Goal: Information Seeking & Learning: Learn about a topic

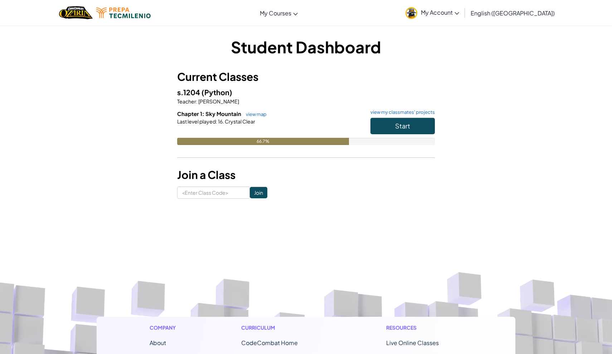
click at [412, 127] on button "Start" at bounding box center [402, 126] width 64 height 16
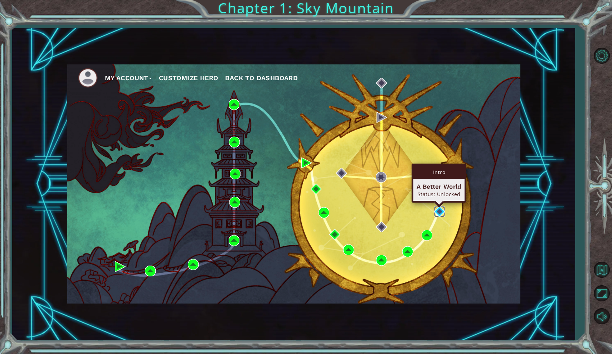
click at [438, 211] on img at bounding box center [439, 211] width 11 height 11
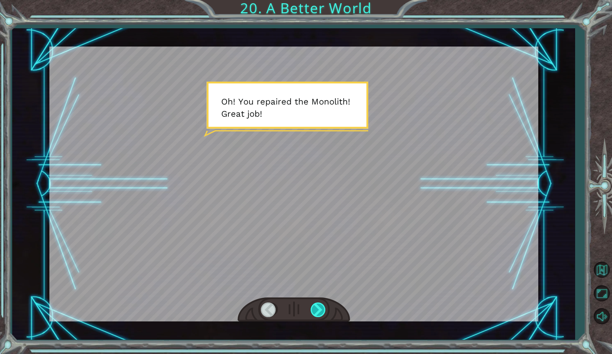
click at [319, 307] on div at bounding box center [319, 309] width 16 height 15
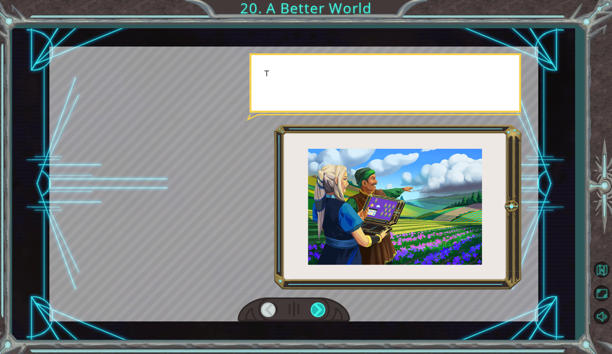
click at [318, 307] on div at bounding box center [319, 309] width 16 height 15
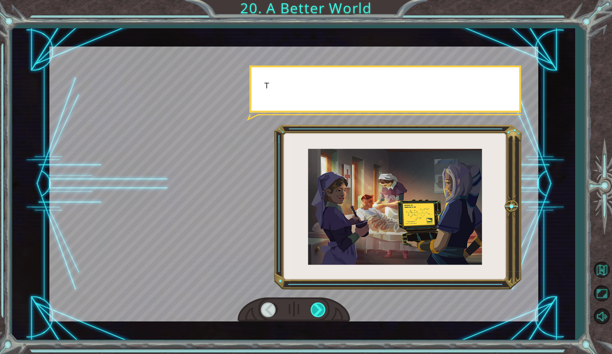
click at [318, 307] on div at bounding box center [319, 309] width 16 height 15
click at [317, 306] on div at bounding box center [319, 309] width 16 height 15
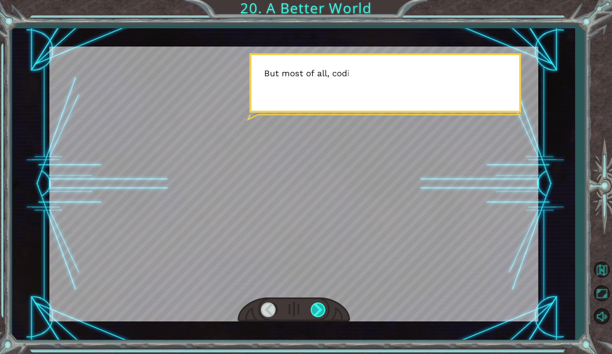
click at [313, 303] on div at bounding box center [319, 309] width 16 height 15
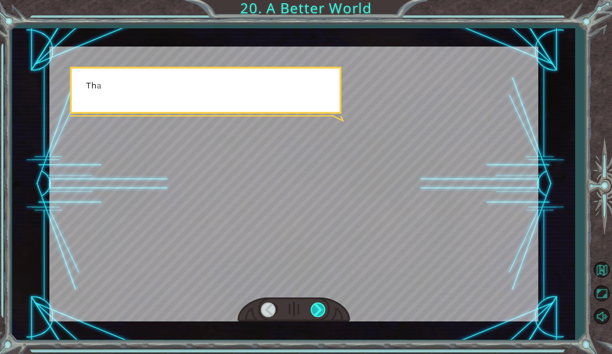
click at [313, 303] on div at bounding box center [319, 309] width 16 height 15
click at [316, 305] on div at bounding box center [319, 309] width 16 height 15
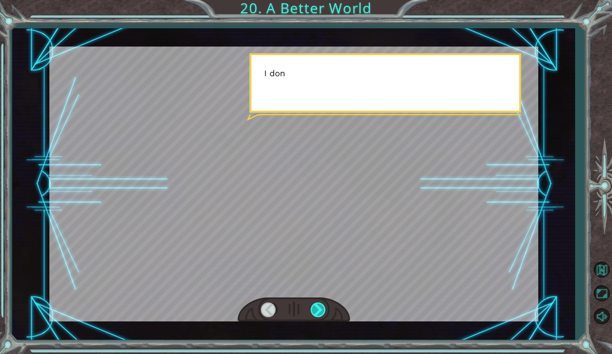
click at [317, 307] on div at bounding box center [319, 309] width 16 height 15
click at [317, 308] on div at bounding box center [319, 309] width 16 height 15
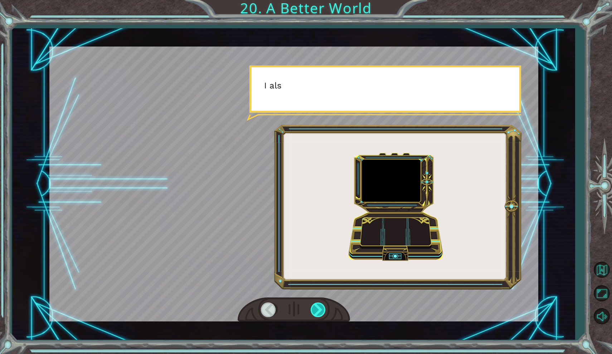
click at [317, 308] on div at bounding box center [319, 309] width 16 height 15
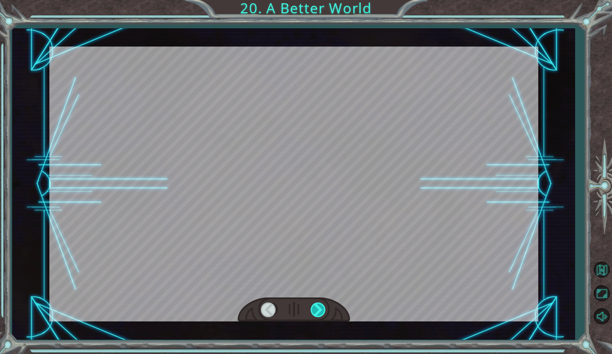
click at [317, 308] on div at bounding box center [319, 309] width 16 height 15
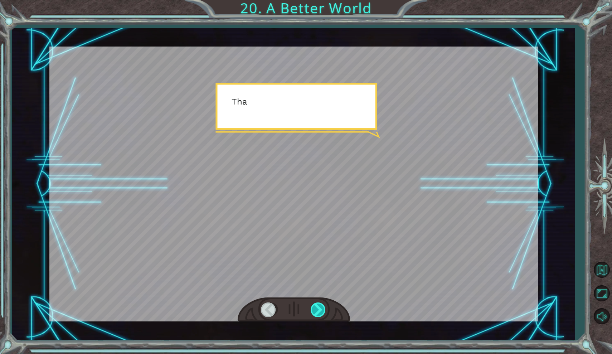
click at [317, 308] on div at bounding box center [319, 309] width 16 height 15
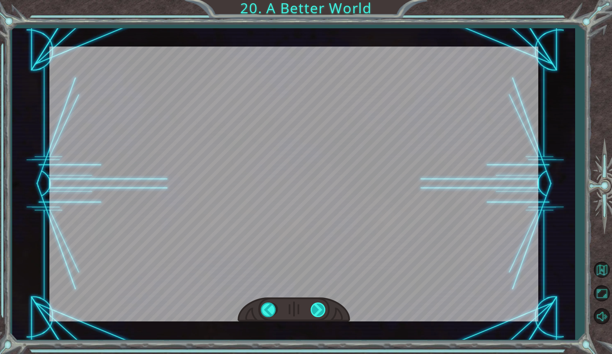
click at [317, 0] on div "O h ! Y o u r e p a i r e d t h e M o n o l i t h ! G r e a t j o b ! A n d i t…" at bounding box center [306, 0] width 612 height 0
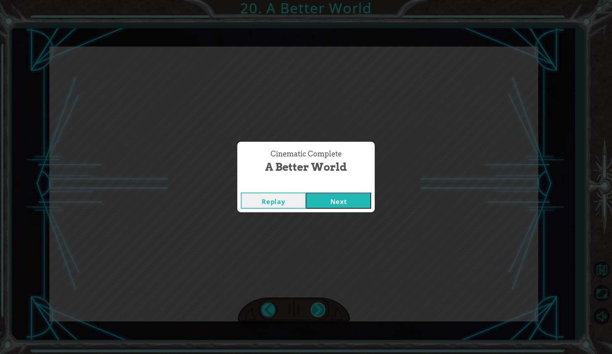
click at [317, 308] on div "Cinematic Complete A Better World Replay Next" at bounding box center [306, 177] width 612 height 354
click at [336, 201] on button "Next" at bounding box center [338, 201] width 65 height 16
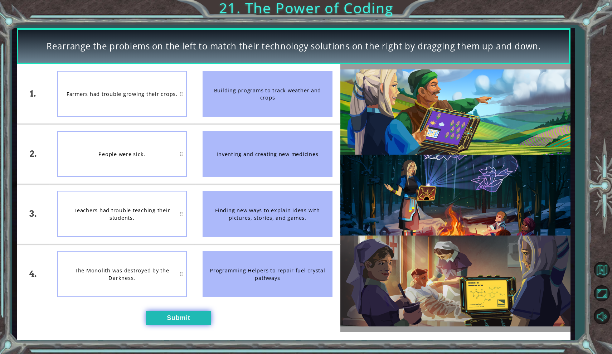
click at [185, 315] on button "Submit" at bounding box center [178, 318] width 65 height 15
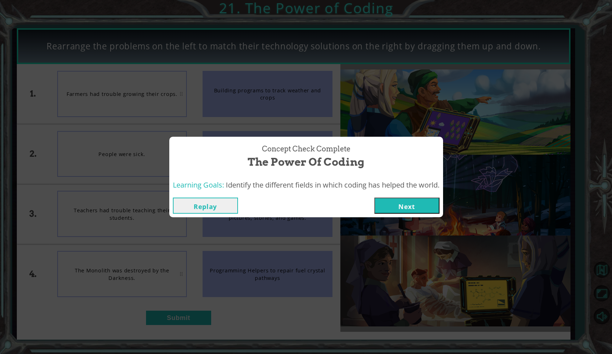
click at [422, 208] on button "Next" at bounding box center [406, 206] width 65 height 16
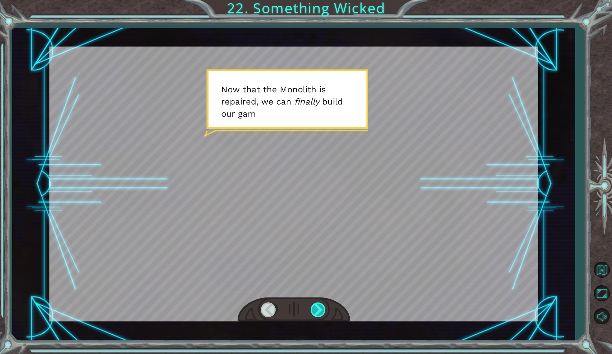
click at [312, 307] on div at bounding box center [319, 309] width 16 height 15
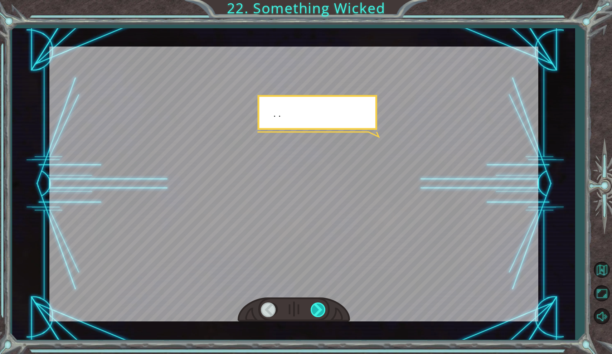
click at [313, 307] on div at bounding box center [319, 309] width 16 height 15
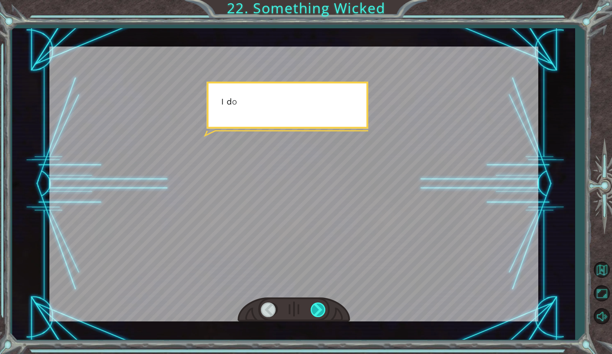
click at [313, 306] on div at bounding box center [319, 309] width 16 height 15
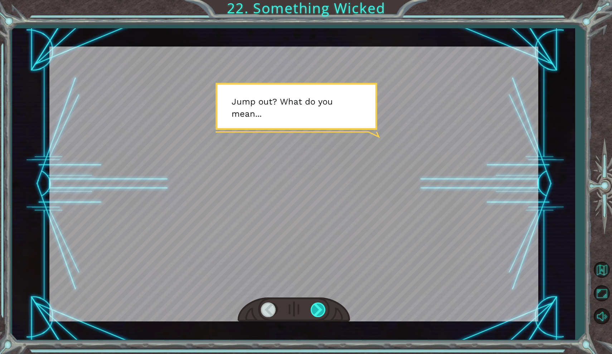
click at [315, 308] on div at bounding box center [319, 309] width 16 height 15
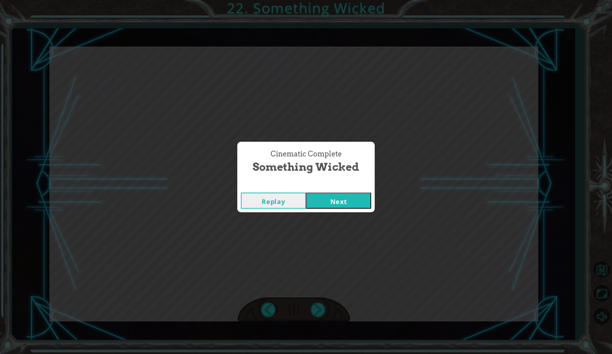
click at [332, 204] on button "Next" at bounding box center [338, 201] width 65 height 16
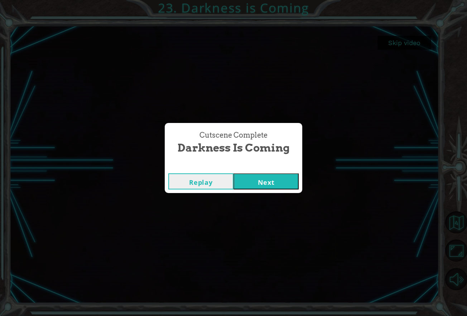
click at [257, 187] on button "Next" at bounding box center [265, 182] width 65 height 16
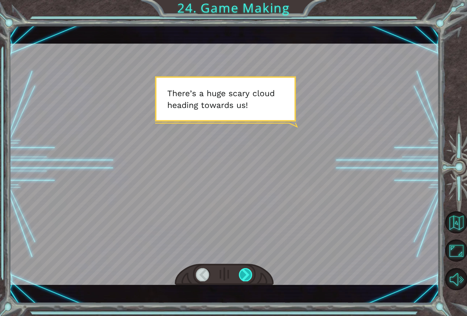
click at [246, 272] on div at bounding box center [246, 274] width 14 height 13
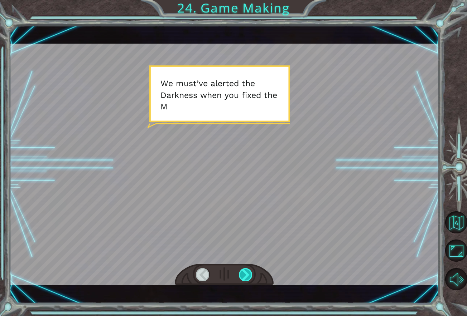
click at [247, 272] on div at bounding box center [246, 274] width 14 height 13
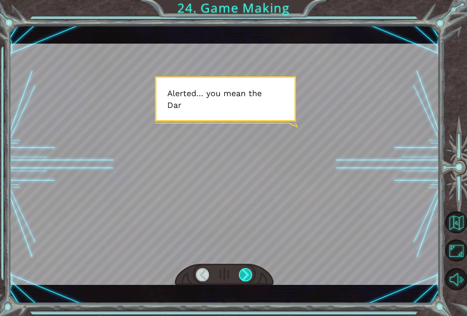
click at [247, 272] on div at bounding box center [246, 274] width 14 height 13
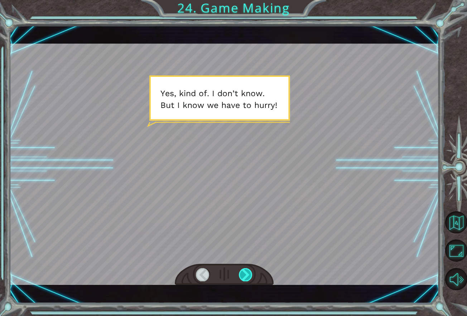
click at [247, 272] on div at bounding box center [246, 274] width 14 height 13
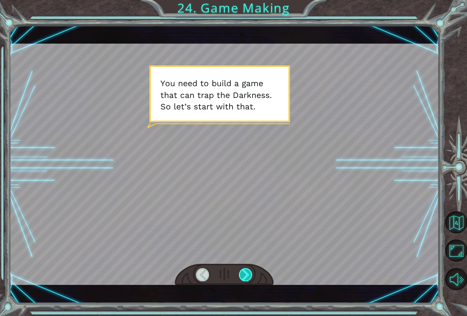
click at [247, 272] on div at bounding box center [246, 274] width 14 height 13
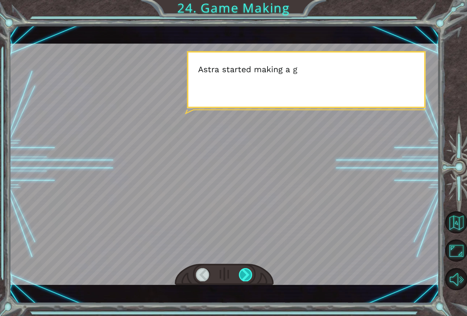
click at [247, 272] on div at bounding box center [246, 274] width 14 height 13
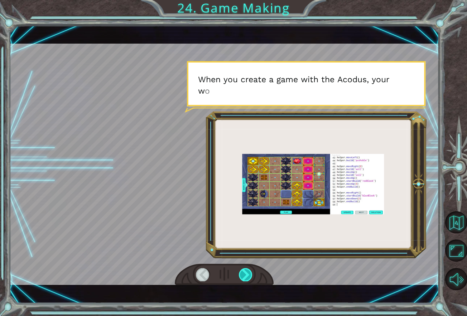
click at [247, 272] on div at bounding box center [246, 274] width 14 height 13
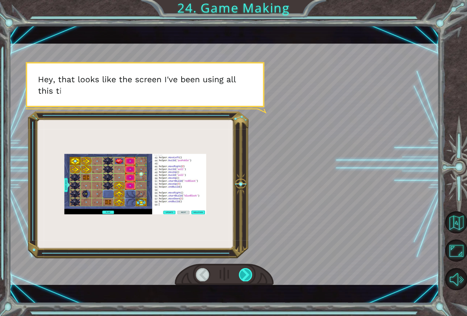
click at [248, 272] on div at bounding box center [246, 274] width 14 height 13
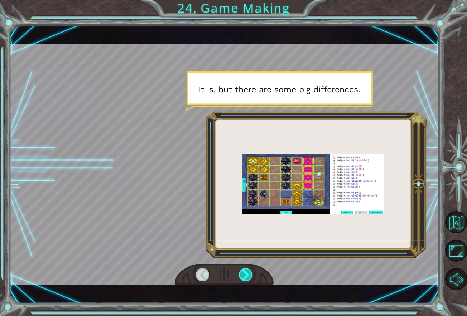
click at [248, 272] on div at bounding box center [246, 274] width 14 height 13
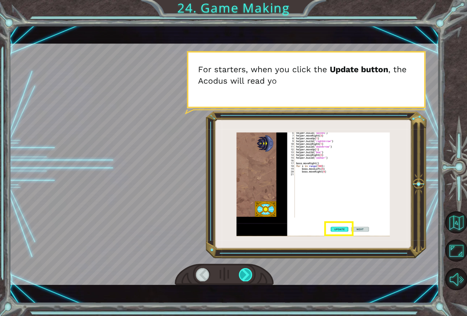
click at [248, 272] on div at bounding box center [246, 274] width 14 height 13
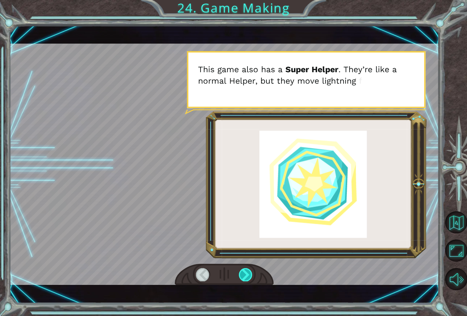
click at [248, 272] on div at bounding box center [246, 274] width 14 height 13
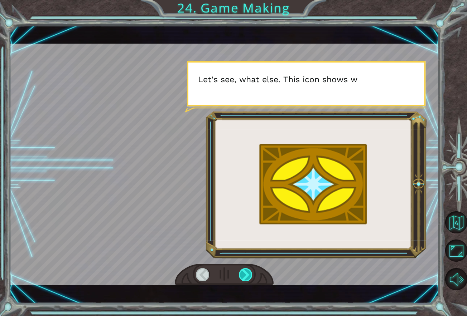
click at [248, 272] on div at bounding box center [246, 274] width 14 height 13
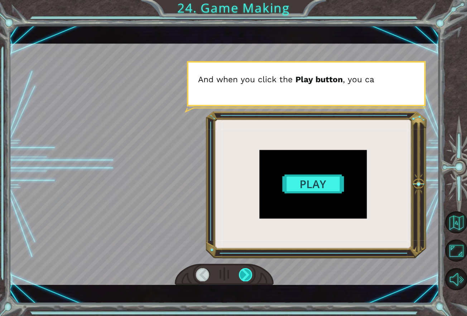
click at [248, 272] on div at bounding box center [246, 274] width 14 height 13
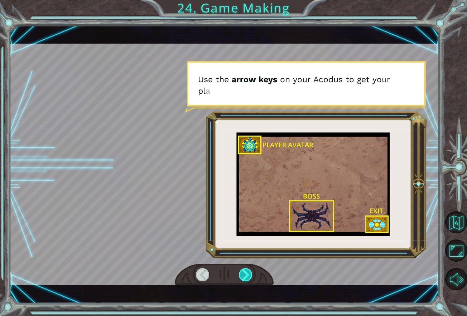
click at [248, 272] on div at bounding box center [246, 274] width 14 height 13
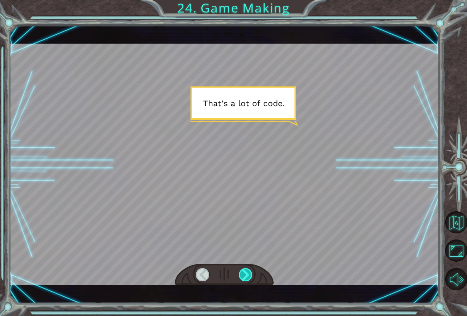
click at [248, 272] on div at bounding box center [246, 274] width 14 height 13
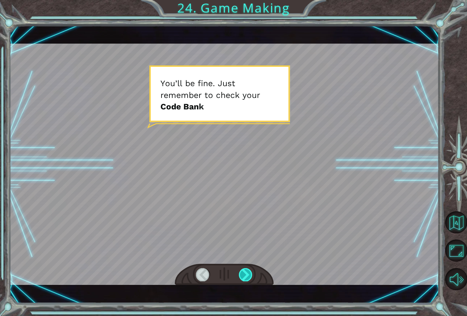
click at [248, 272] on div at bounding box center [246, 274] width 14 height 13
click at [248, 271] on div at bounding box center [246, 274] width 14 height 13
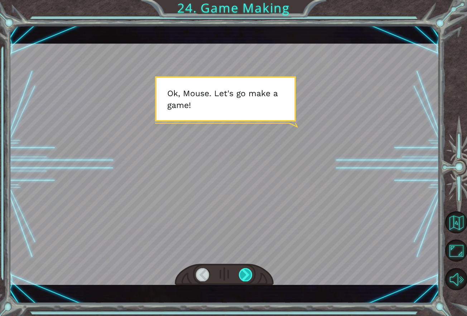
click at [248, 271] on div at bounding box center [246, 274] width 14 height 13
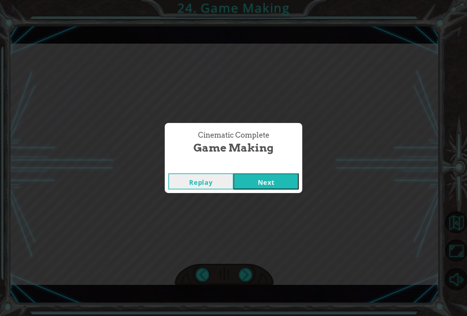
click at [264, 186] on button "Next" at bounding box center [265, 182] width 65 height 16
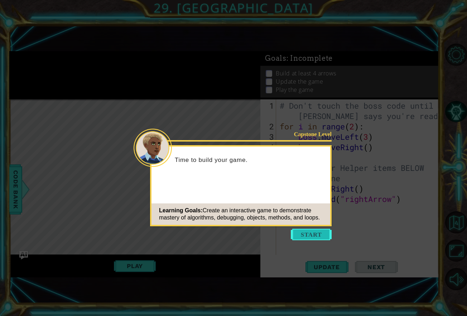
click at [306, 235] on button "Start" at bounding box center [311, 234] width 41 height 11
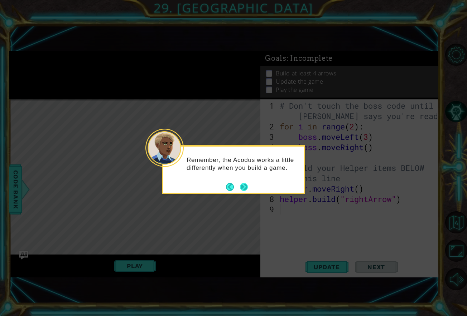
click at [244, 185] on button "Next" at bounding box center [244, 187] width 8 height 8
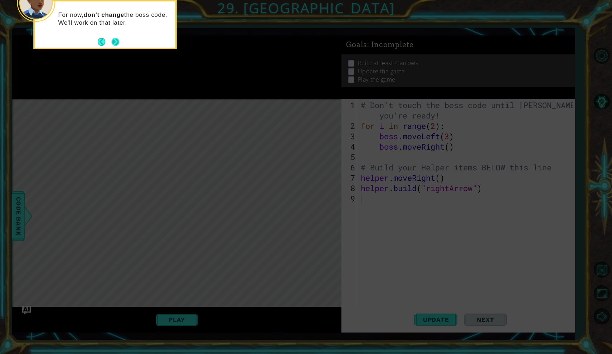
click at [117, 40] on button "Next" at bounding box center [116, 42] width 8 height 8
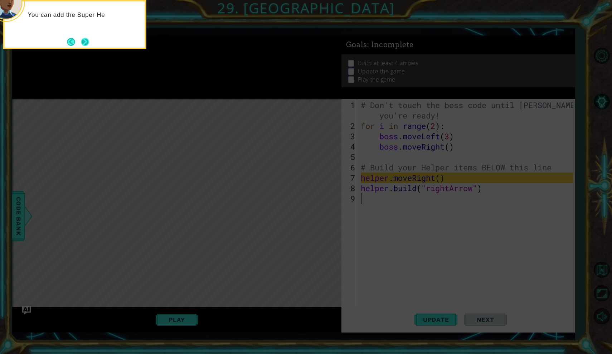
click at [87, 38] on button "Next" at bounding box center [85, 42] width 8 height 8
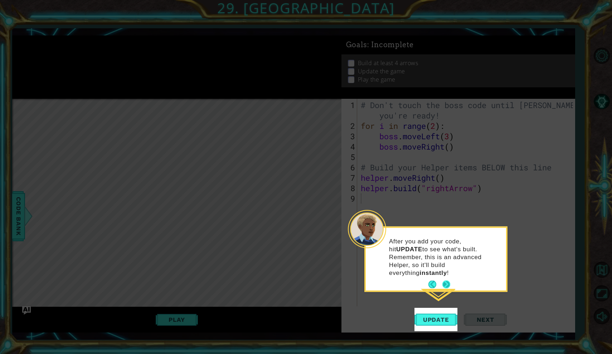
click at [450, 281] on button "Next" at bounding box center [446, 285] width 8 height 8
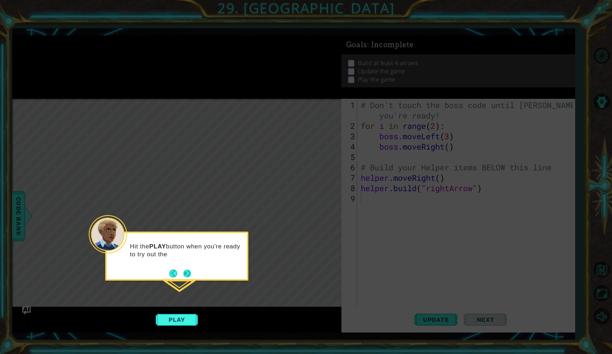
click at [186, 276] on button "Next" at bounding box center [187, 273] width 8 height 8
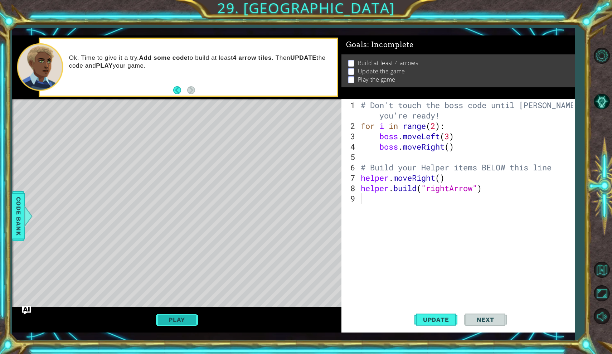
click at [187, 325] on button "Play" at bounding box center [177, 320] width 42 height 14
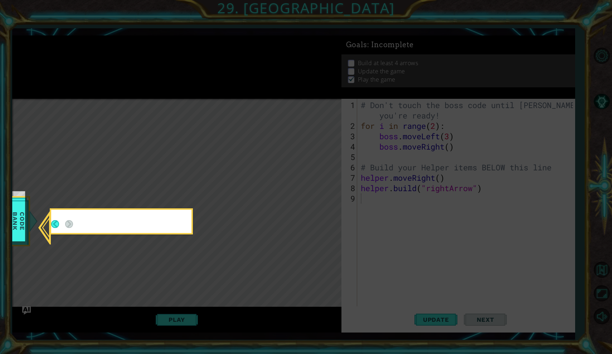
scroll to position [1, 0]
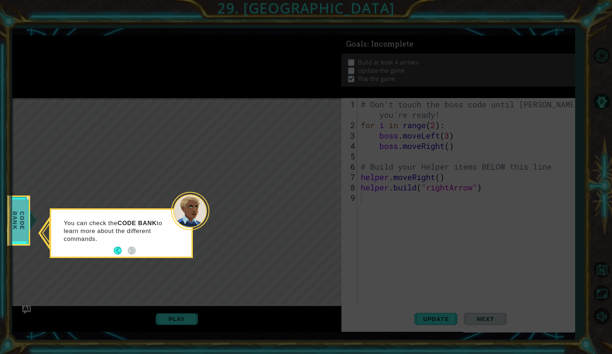
click at [26, 226] on span "Code Bank" at bounding box center [18, 220] width 19 height 41
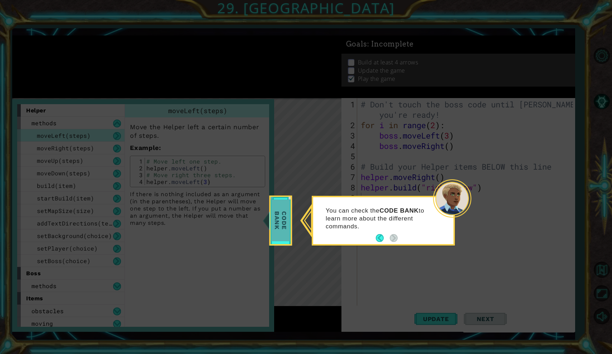
click at [278, 219] on span "Code Bank" at bounding box center [280, 220] width 19 height 41
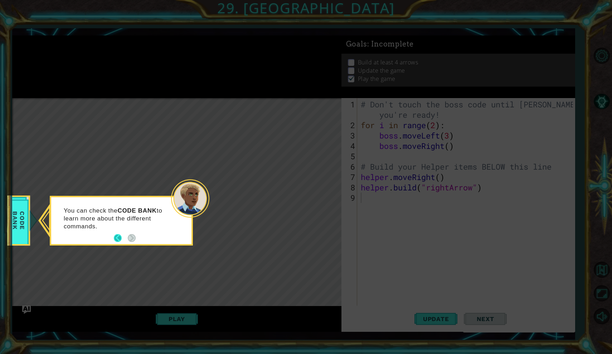
click at [116, 236] on button "Back" at bounding box center [121, 238] width 14 height 8
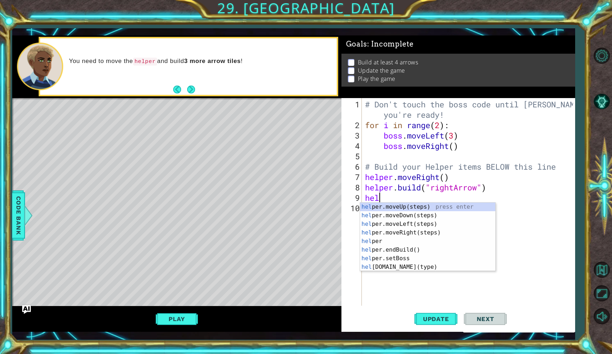
type textarea "help"
click at [403, 232] on div "help er.moveUp(steps) press enter help er.moveDown(steps) press enter help er.m…" at bounding box center [427, 246] width 135 height 86
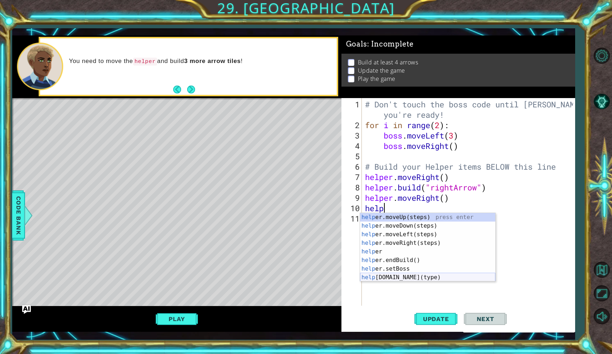
click at [406, 274] on div "help er.moveUp(steps) press enter help er.moveDown(steps) press enter help er.m…" at bounding box center [427, 256] width 135 height 86
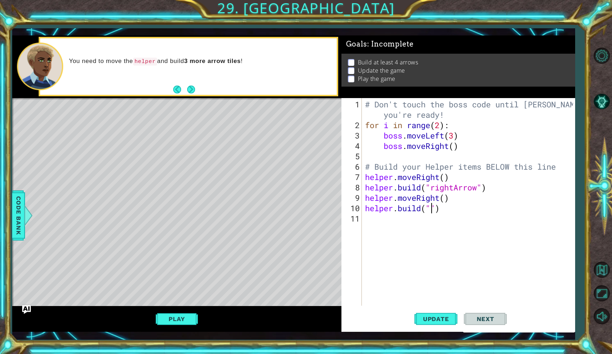
type textarea "[DOMAIN_NAME]("rightArrow")"
click at [414, 218] on div "# Don't touch the boss code until [PERSON_NAME] says you're ready! for i in ran…" at bounding box center [470, 218] width 213 height 239
type textarea "h"
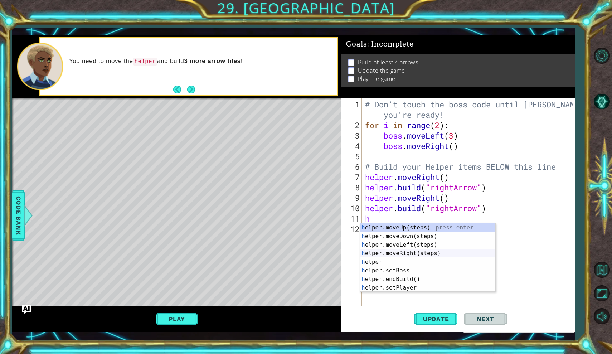
click at [412, 250] on div "h elper.moveUp(steps) press enter h elper.moveDown(steps) press enter h elper.m…" at bounding box center [427, 266] width 135 height 86
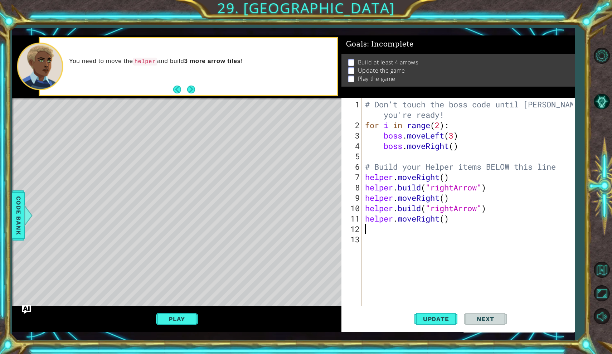
click at [412, 232] on div "# Don't touch the boss code until [PERSON_NAME] says you're ready! for i in ran…" at bounding box center [470, 218] width 213 height 239
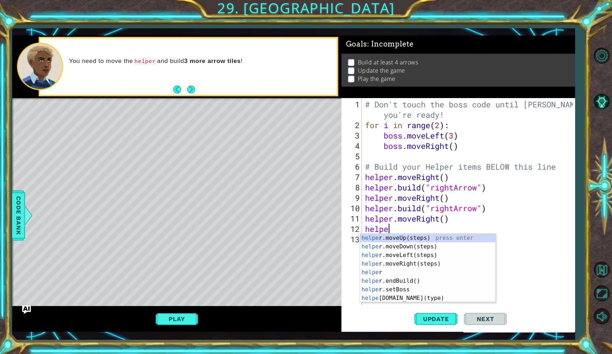
scroll to position [0, 1]
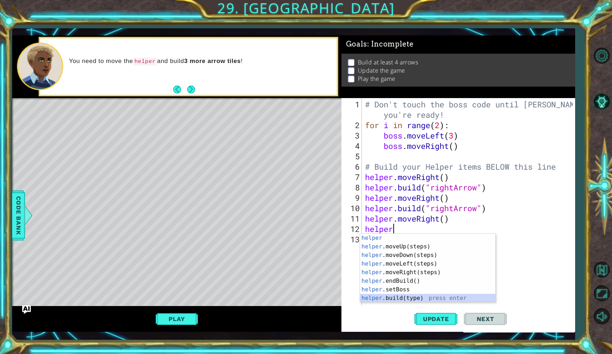
click at [409, 297] on div "helper press enter helper .moveUp(steps) press enter helper .moveDown(steps) pr…" at bounding box center [427, 277] width 135 height 86
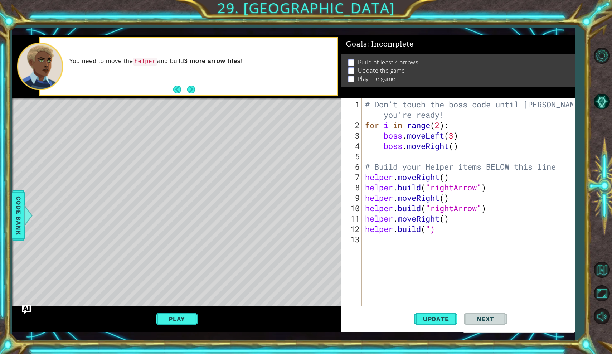
scroll to position [0, 3]
type textarea "[DOMAIN_NAME]("rightArrow")"
click at [397, 248] on div "# Don't touch the boss code until [PERSON_NAME] says you're ready! for i in ran…" at bounding box center [470, 218] width 213 height 239
type textarea "he"
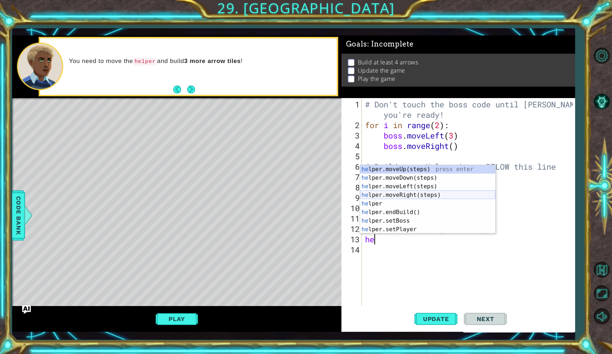
click at [424, 196] on div "he lper.moveUp(steps) press enter he lper.moveDown(steps) press enter he lper.m…" at bounding box center [427, 208] width 135 height 86
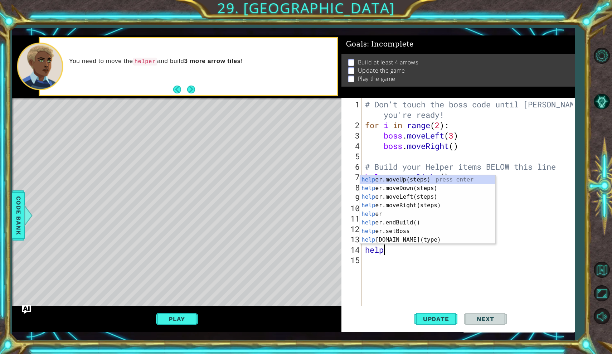
scroll to position [0, 1]
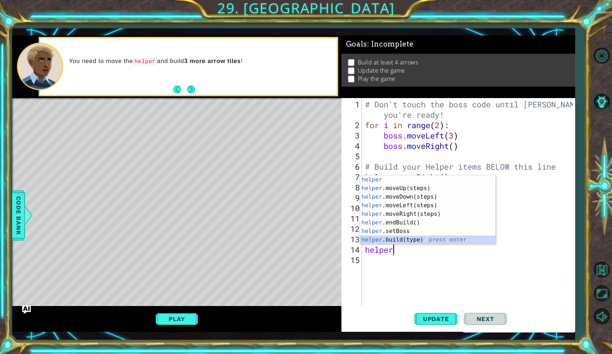
click at [408, 239] on div "helper press enter helper .moveUp(steps) press enter helper .moveDown(steps) pr…" at bounding box center [427, 218] width 135 height 86
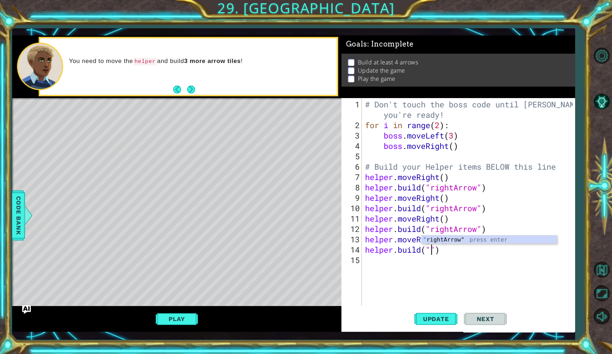
type textarea "[DOMAIN_NAME]("rightArrow")"
click at [412, 266] on div "# Don't touch the boss code until [PERSON_NAME] says you're ready! for i in ran…" at bounding box center [470, 218] width 213 height 239
click at [435, 318] on span "Update" at bounding box center [436, 318] width 40 height 7
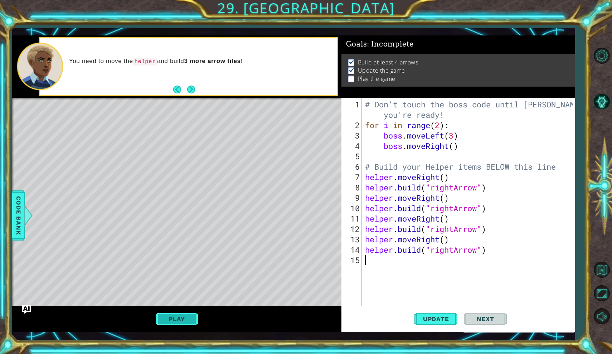
click at [185, 315] on button "Play" at bounding box center [177, 319] width 42 height 14
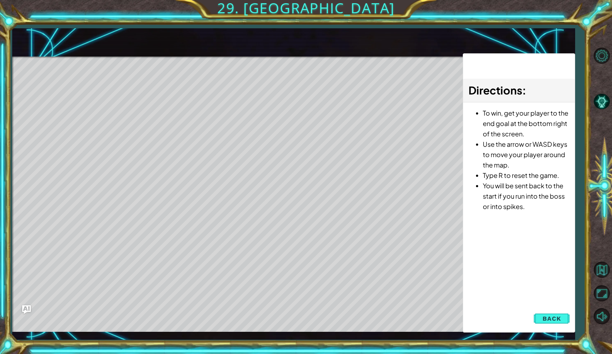
click at [78, 97] on div "Level Map" at bounding box center [177, 162] width 331 height 211
drag, startPoint x: 73, startPoint y: 94, endPoint x: 107, endPoint y: 95, distance: 34.4
click at [107, 95] on div "Level Map" at bounding box center [177, 162] width 331 height 211
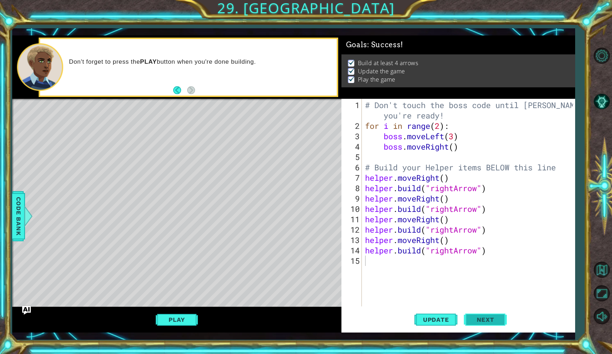
click at [492, 318] on span "Next" at bounding box center [485, 319] width 32 height 7
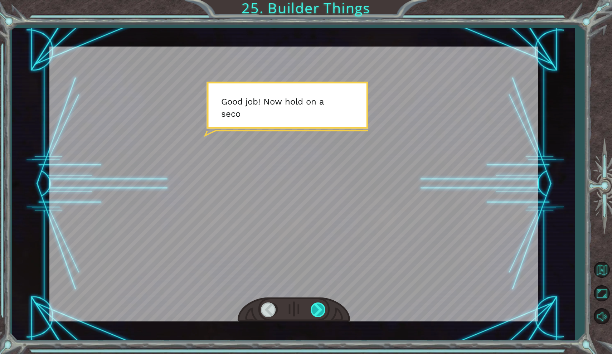
click at [316, 308] on div at bounding box center [319, 309] width 16 height 15
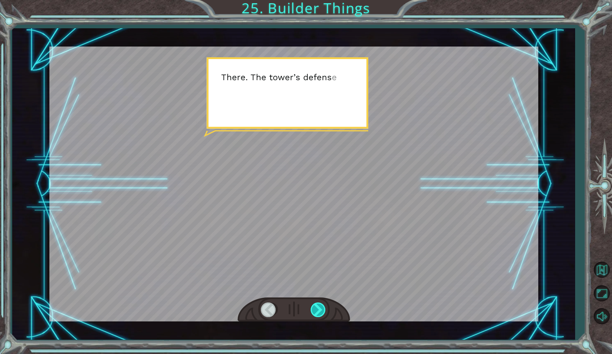
click at [316, 308] on div at bounding box center [319, 309] width 16 height 15
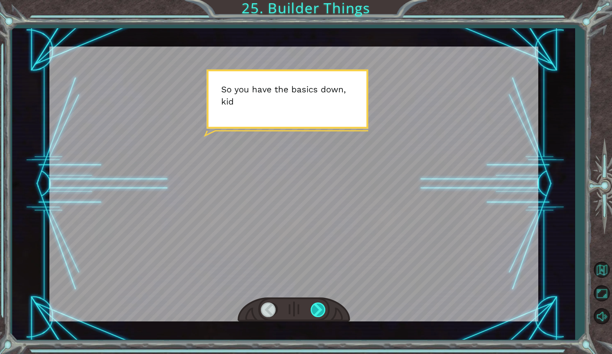
click at [316, 308] on div at bounding box center [319, 309] width 16 height 15
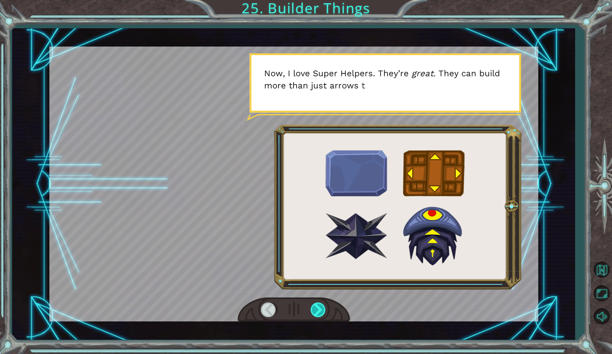
click at [316, 308] on div at bounding box center [319, 309] width 16 height 15
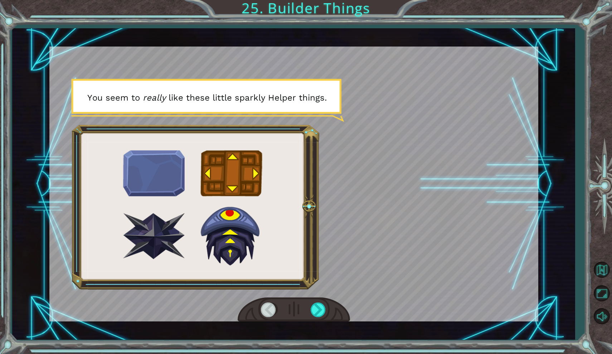
click at [310, 305] on div at bounding box center [294, 309] width 112 height 25
click at [320, 309] on div at bounding box center [319, 309] width 16 height 15
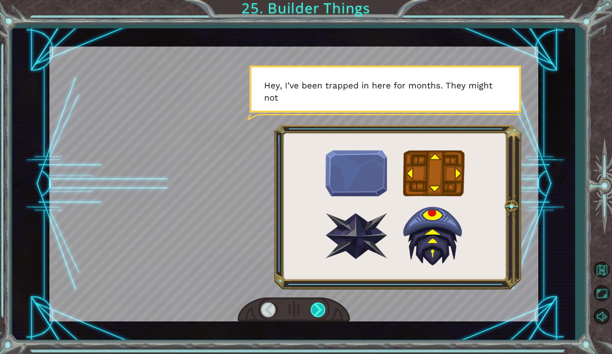
click at [321, 309] on div at bounding box center [319, 309] width 16 height 15
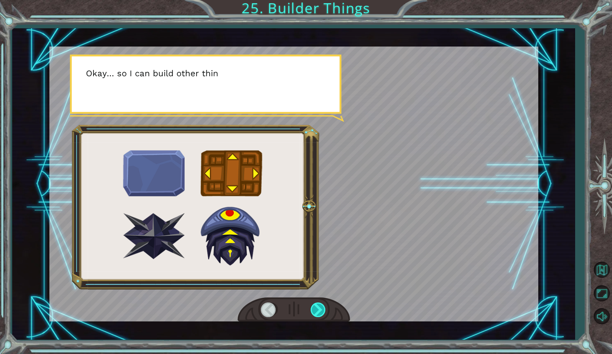
click at [321, 309] on div at bounding box center [319, 309] width 16 height 15
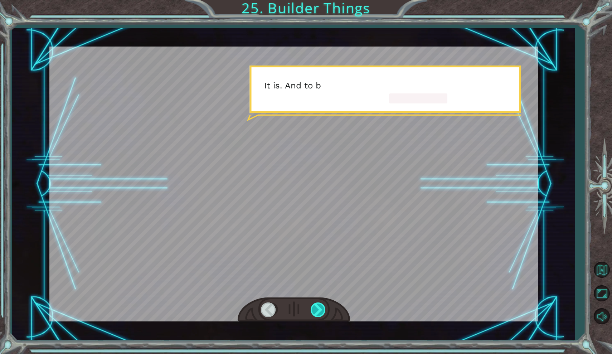
click at [321, 309] on div at bounding box center [319, 309] width 16 height 15
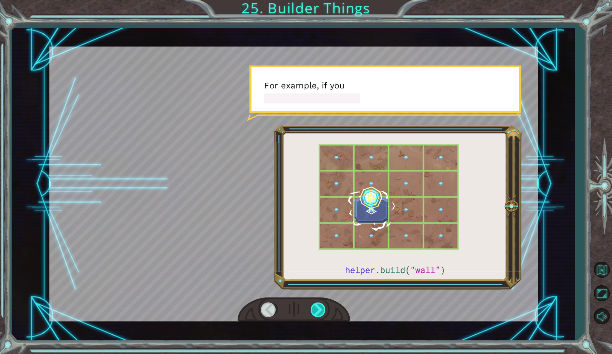
click at [321, 309] on div at bounding box center [319, 309] width 16 height 15
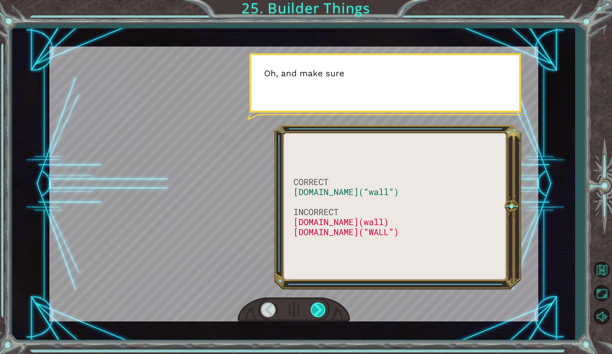
click at [321, 309] on div at bounding box center [319, 309] width 16 height 15
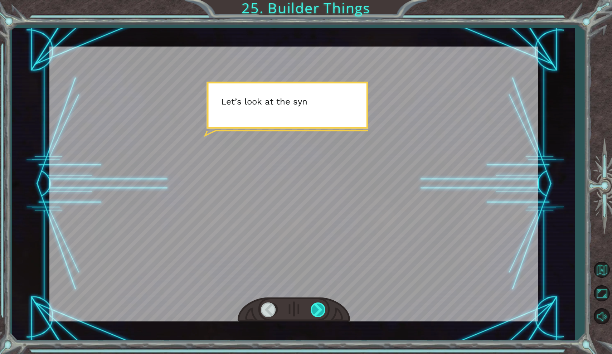
click at [321, 309] on div at bounding box center [319, 309] width 16 height 15
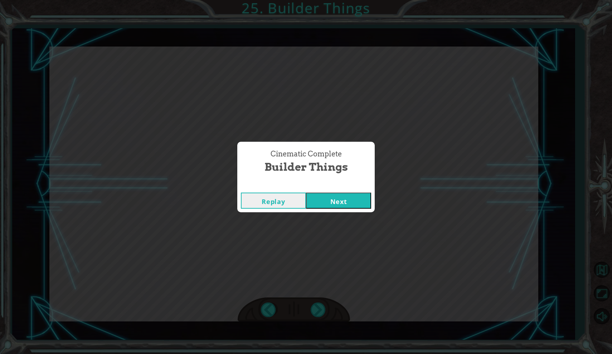
click at [348, 198] on button "Next" at bounding box center [338, 201] width 65 height 16
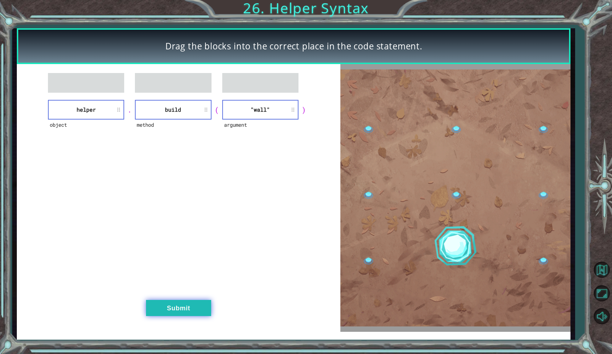
click at [193, 306] on button "Submit" at bounding box center [178, 308] width 65 height 16
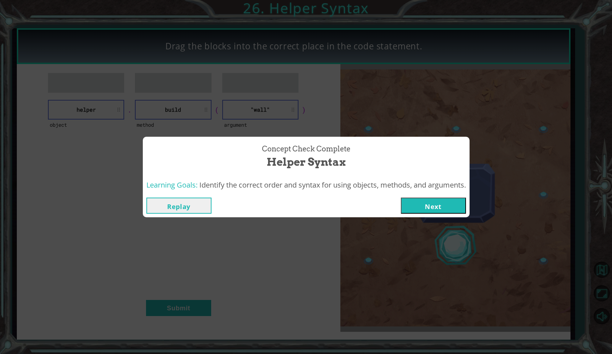
click at [426, 207] on button "Next" at bounding box center [433, 206] width 65 height 16
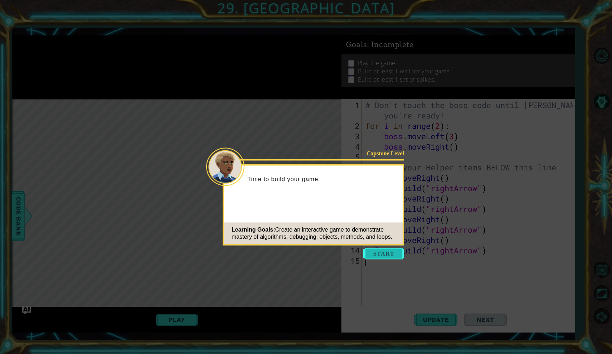
click at [376, 254] on button "Start" at bounding box center [383, 253] width 41 height 11
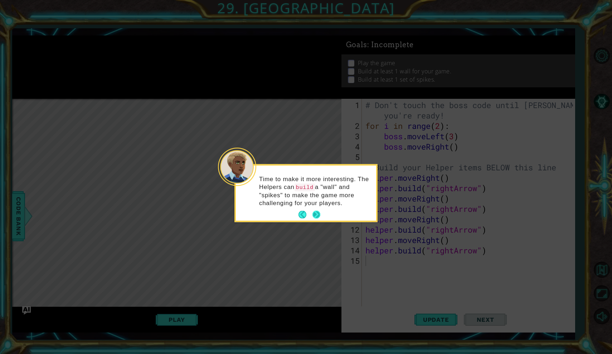
click at [320, 211] on button "Next" at bounding box center [316, 215] width 8 height 8
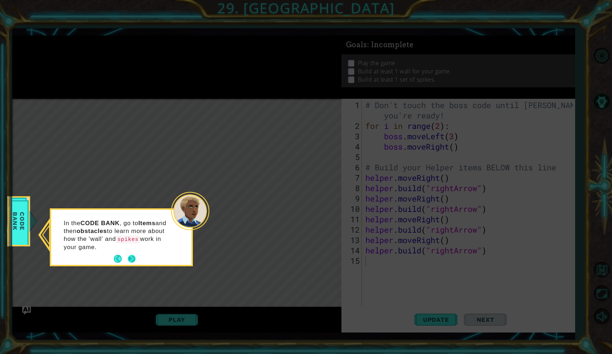
click at [132, 262] on button "Next" at bounding box center [132, 259] width 8 height 8
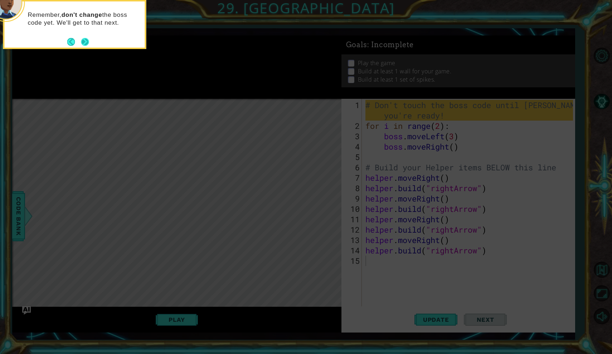
click at [87, 38] on button "Next" at bounding box center [85, 42] width 8 height 8
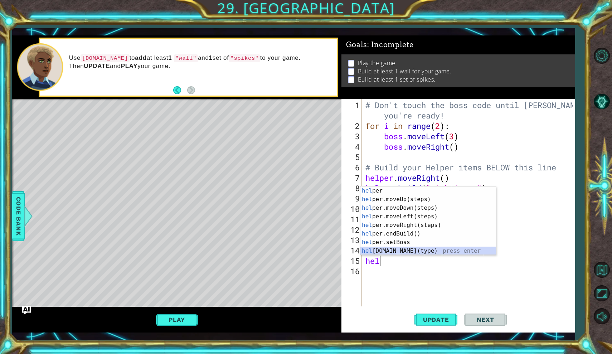
click at [387, 250] on div "hel per press enter hel per.moveUp(steps) press enter hel per.moveDown(steps) p…" at bounding box center [427, 229] width 135 height 86
type textarea "[DOMAIN_NAME]("wall")"
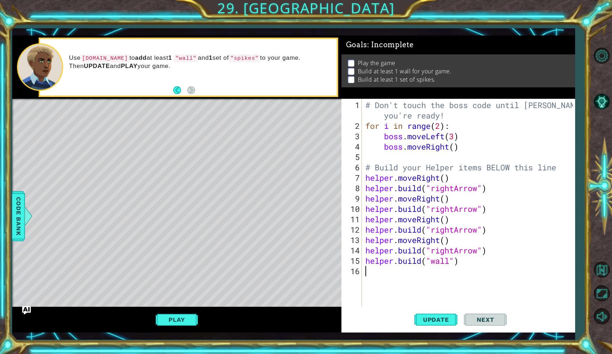
click at [394, 270] on div "# Don't touch the boss code until [PERSON_NAME] says you're ready! for i in ran…" at bounding box center [470, 219] width 213 height 239
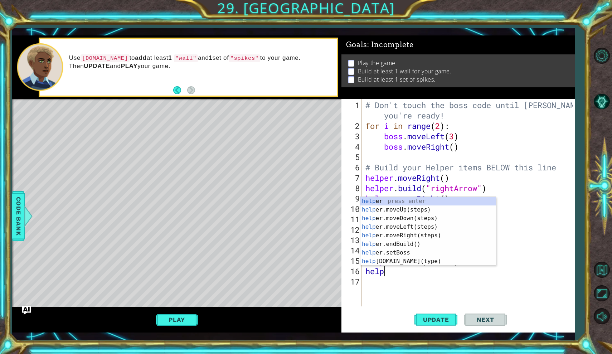
scroll to position [0, 1]
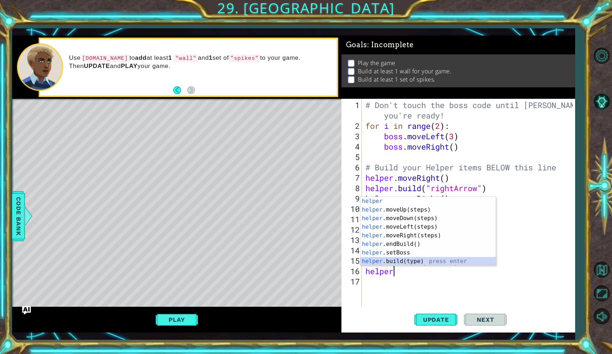
click at [408, 261] on div "helper press enter helper .moveUp(steps) press enter helper .moveDown(steps) pr…" at bounding box center [427, 240] width 135 height 86
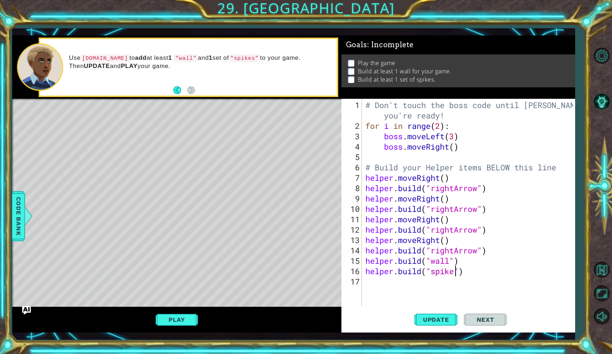
scroll to position [0, 4]
type textarea "[DOMAIN_NAME]("spikes")"
click at [445, 326] on button "Update" at bounding box center [435, 319] width 43 height 23
click at [190, 317] on button "Play" at bounding box center [177, 320] width 42 height 14
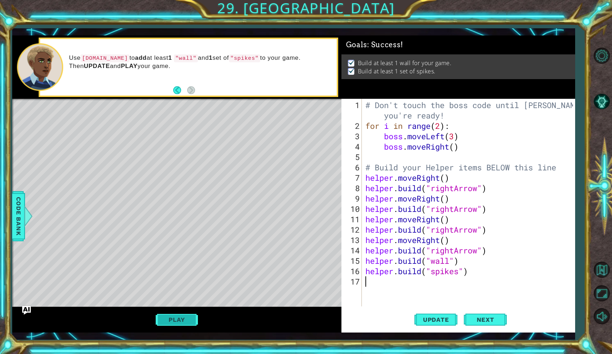
scroll to position [0, 0]
click at [478, 316] on button "Next" at bounding box center [485, 320] width 43 height 23
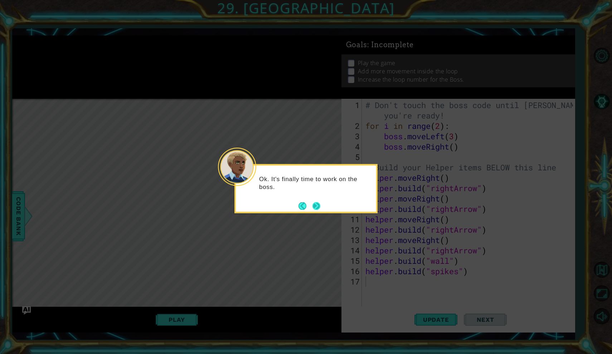
click at [315, 206] on button "Next" at bounding box center [316, 206] width 8 height 8
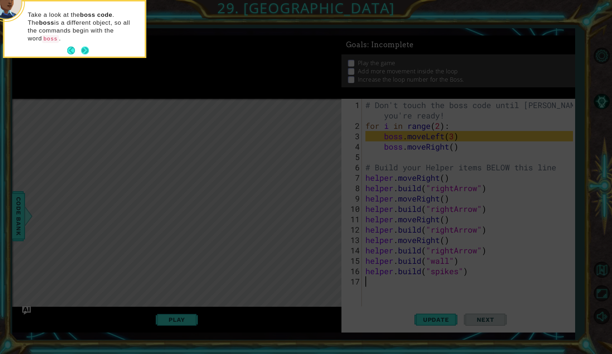
click at [82, 47] on button "Next" at bounding box center [85, 51] width 8 height 8
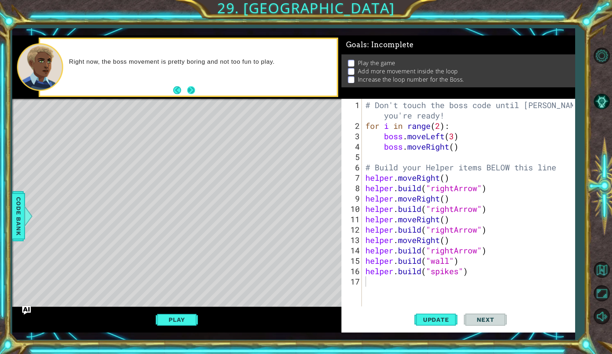
click at [192, 86] on button "Next" at bounding box center [191, 90] width 8 height 8
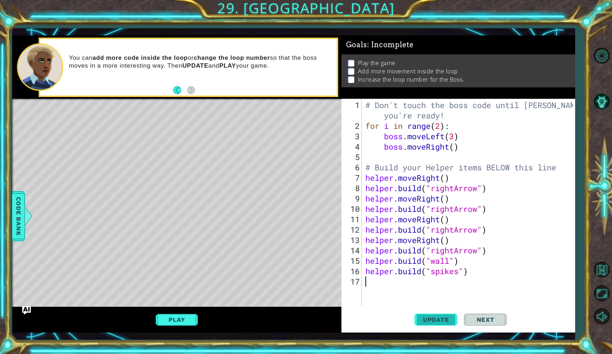
click at [432, 318] on span "Update" at bounding box center [436, 319] width 40 height 7
click at [456, 138] on div "# Don't touch the boss code until [PERSON_NAME] says you're ready! for i in ran…" at bounding box center [470, 219] width 213 height 239
click at [457, 149] on div "# Don't touch the boss code until [PERSON_NAME] says you're ready! for i in ran…" at bounding box center [470, 219] width 213 height 239
click at [561, 191] on div "# Don't touch the boss code until [PERSON_NAME] says you're ready! for i in ran…" at bounding box center [470, 219] width 213 height 239
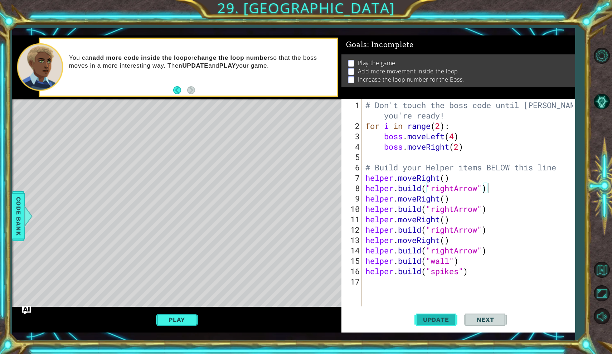
click at [432, 315] on button "Update" at bounding box center [435, 319] width 43 height 23
click at [188, 323] on button "Play" at bounding box center [177, 320] width 42 height 14
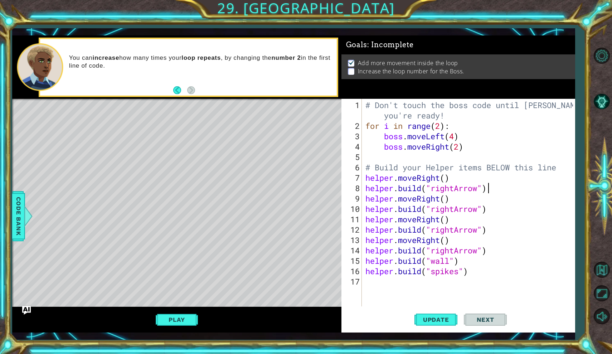
click at [440, 127] on div "# Don't touch the boss code until [PERSON_NAME] says you're ready! for i in ran…" at bounding box center [470, 219] width 213 height 239
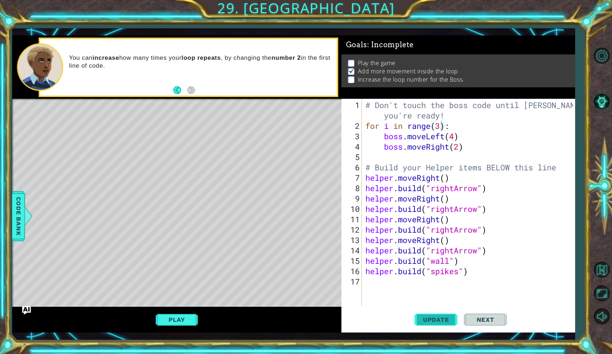
click at [437, 322] on span "Update" at bounding box center [436, 319] width 40 height 7
click at [169, 320] on button "Play" at bounding box center [177, 320] width 42 height 14
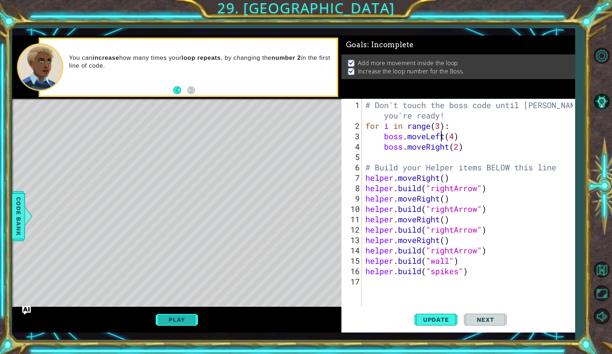
type textarea "boss.moveRight(2)"
type textarea "# Build your Helper items BELOW this line"
click at [491, 321] on span "Next" at bounding box center [485, 320] width 32 height 7
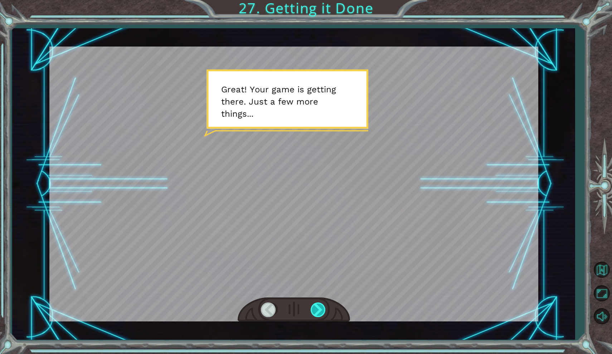
click at [321, 308] on div at bounding box center [319, 309] width 16 height 15
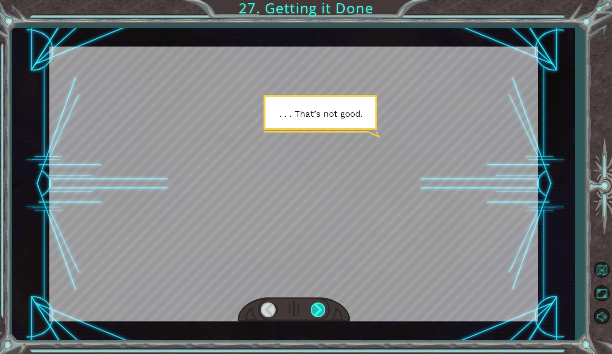
click at [321, 308] on div at bounding box center [319, 309] width 16 height 15
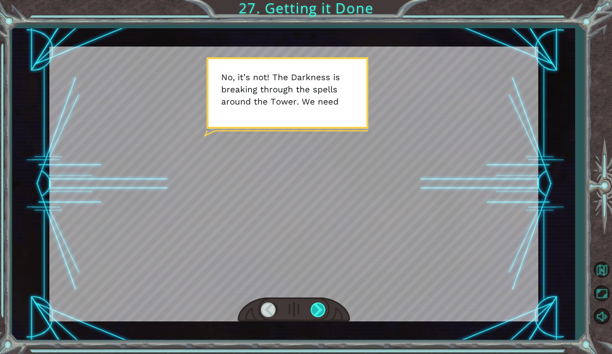
click at [322, 306] on div at bounding box center [319, 309] width 16 height 15
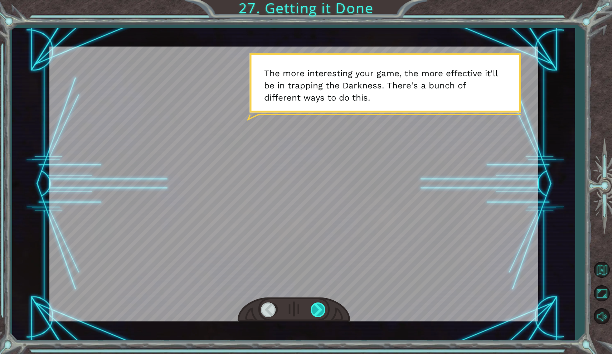
click at [322, 306] on div at bounding box center [319, 309] width 16 height 15
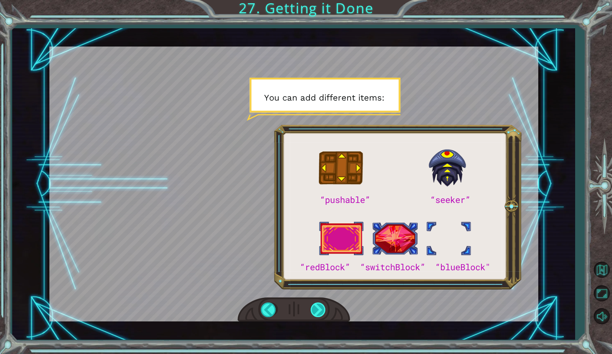
click at [322, 306] on div at bounding box center [319, 309] width 16 height 15
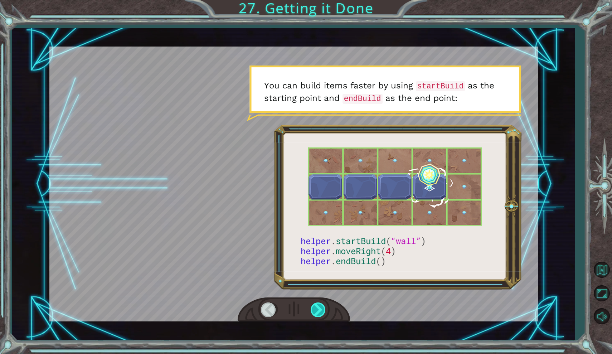
click at [322, 306] on div at bounding box center [319, 309] width 16 height 15
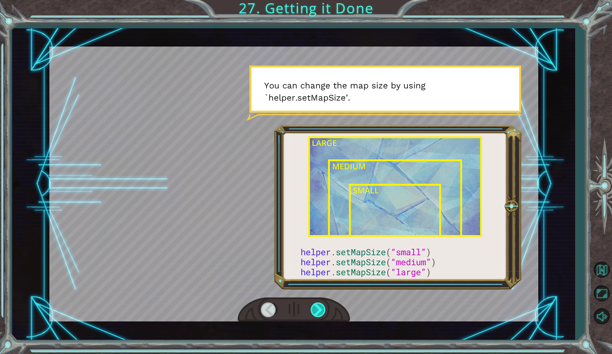
click at [322, 306] on div at bounding box center [319, 309] width 16 height 15
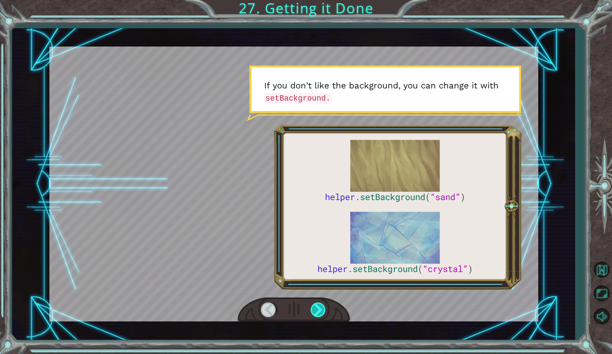
click at [322, 306] on div at bounding box center [319, 309] width 16 height 15
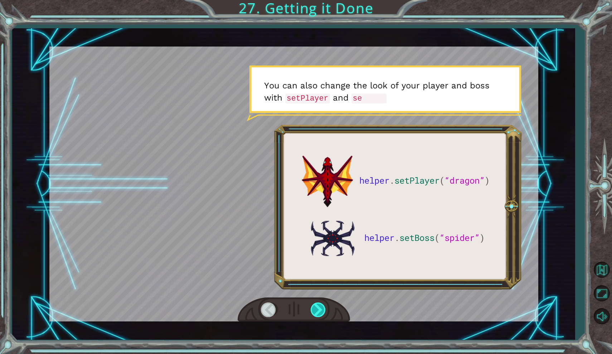
click at [322, 306] on div at bounding box center [319, 309] width 16 height 15
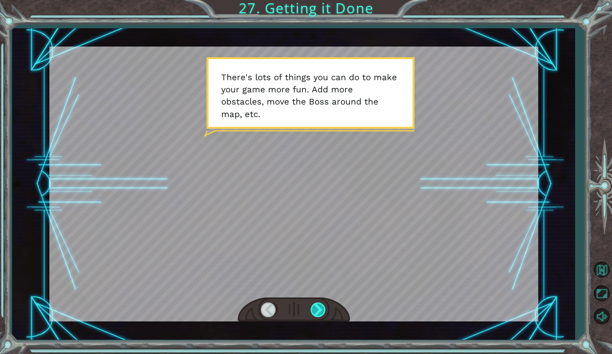
click at [322, 306] on div at bounding box center [319, 309] width 16 height 15
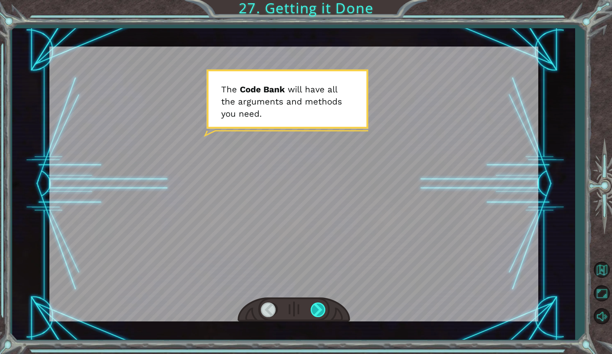
click at [322, 306] on div at bounding box center [319, 309] width 16 height 15
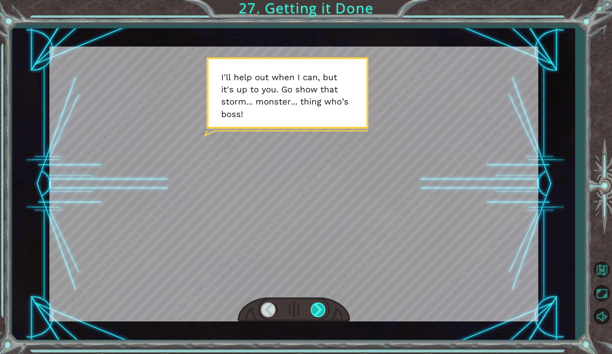
click at [322, 306] on div at bounding box center [319, 309] width 16 height 15
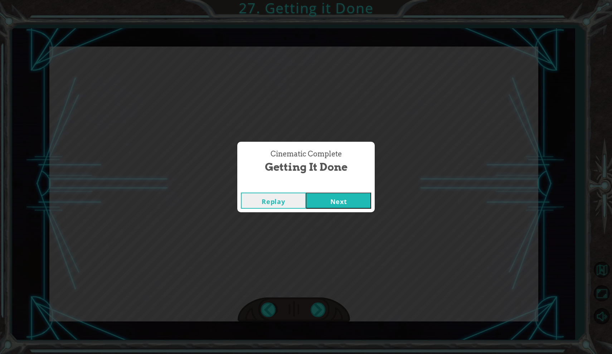
click at [355, 205] on button "Next" at bounding box center [338, 201] width 65 height 16
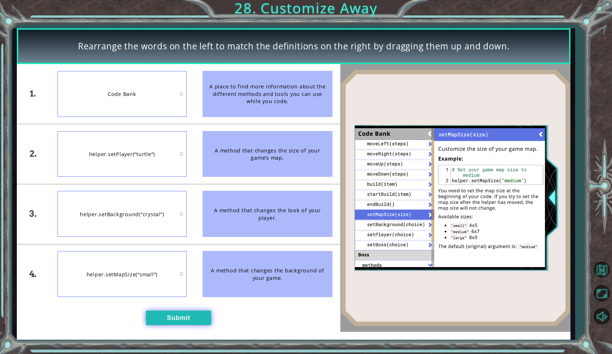
click at [182, 316] on button "Submit" at bounding box center [178, 318] width 65 height 15
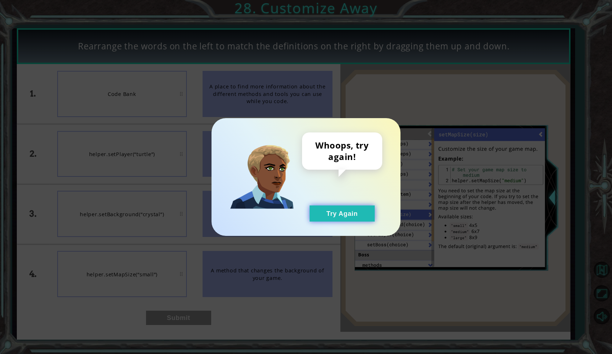
click at [334, 212] on button "Try Again" at bounding box center [342, 213] width 65 height 16
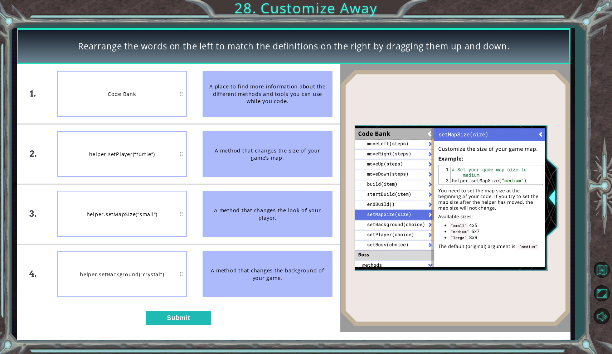
click at [171, 261] on div "helper.setBackground(“crystal”)" at bounding box center [122, 274] width 130 height 46
click at [189, 311] on button "Submit" at bounding box center [178, 318] width 65 height 15
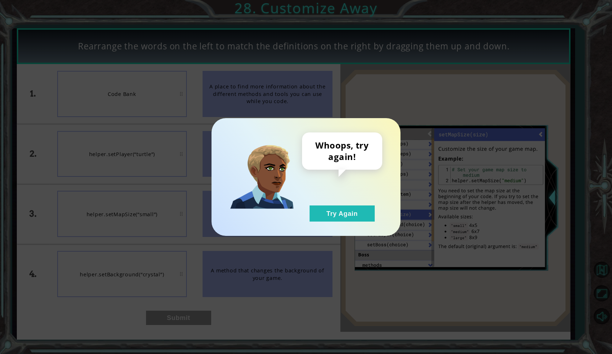
click at [326, 222] on div "Whoops, try again! Try Again" at bounding box center [305, 177] width 189 height 118
click at [322, 212] on button "Try Again" at bounding box center [342, 213] width 65 height 16
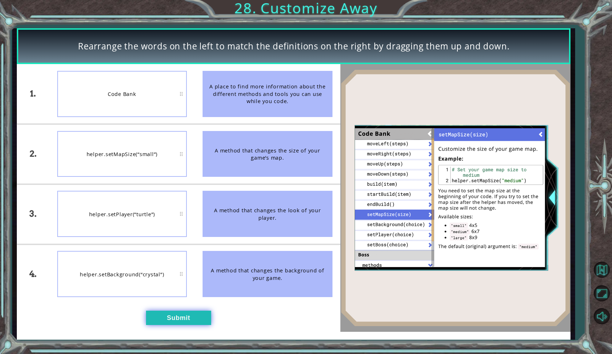
click at [174, 314] on button "Submit" at bounding box center [178, 318] width 65 height 15
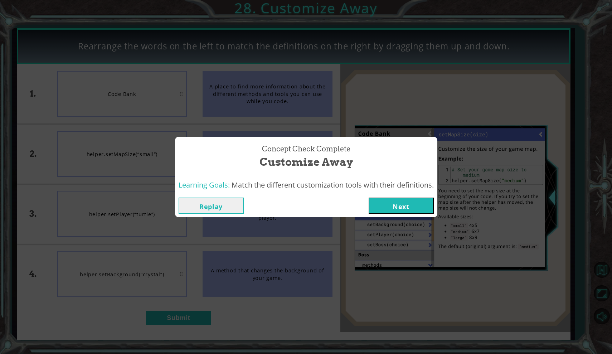
click at [405, 205] on button "Next" at bounding box center [401, 206] width 65 height 16
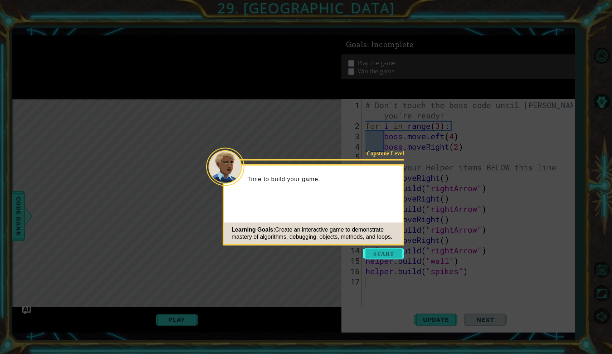
click at [374, 254] on button "Start" at bounding box center [383, 253] width 41 height 11
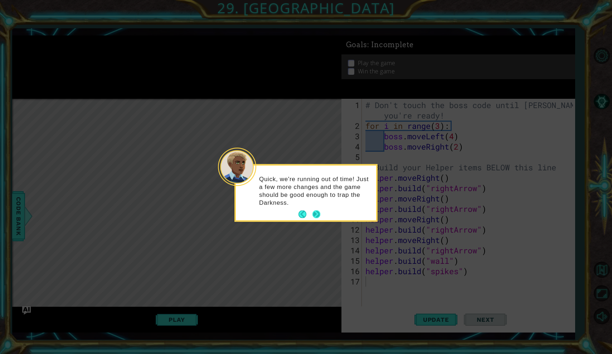
click at [320, 214] on button "Next" at bounding box center [316, 214] width 8 height 8
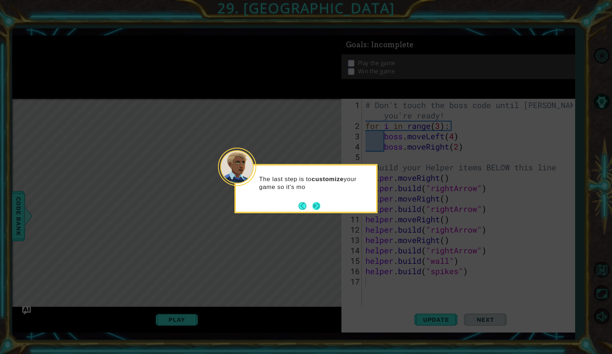
click at [316, 205] on button "Next" at bounding box center [316, 206] width 8 height 8
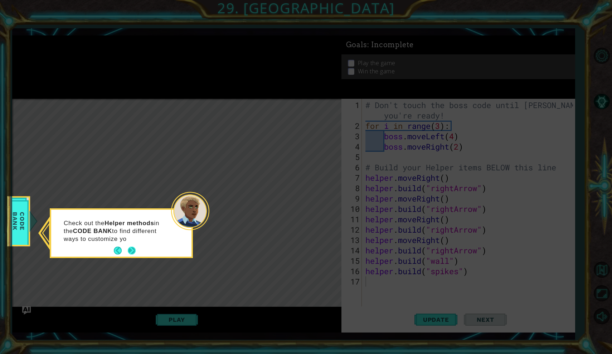
click at [129, 249] on button "Next" at bounding box center [132, 251] width 8 height 8
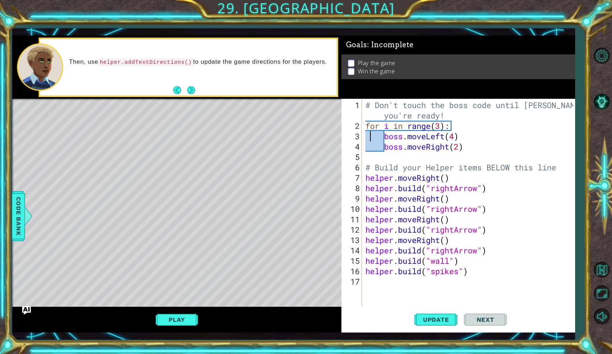
click at [370, 140] on div "# Don't touch the boss code until [PERSON_NAME] says you're ready! for i in ran…" at bounding box center [470, 219] width 213 height 239
click at [428, 321] on span "Update" at bounding box center [436, 319] width 40 height 7
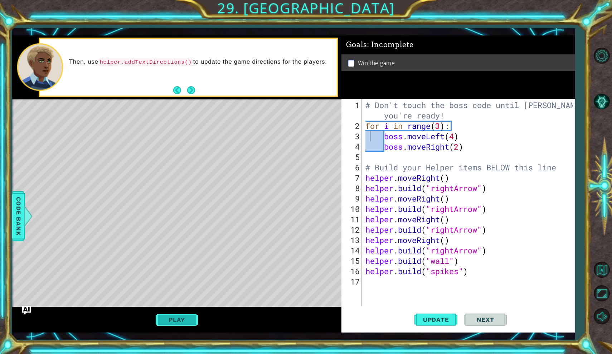
click at [183, 319] on button "Play" at bounding box center [177, 320] width 42 height 14
type textarea "boss.moveRight(2)"
type textarea "helper.moveRight()"
click at [480, 315] on button "Next" at bounding box center [485, 319] width 43 height 23
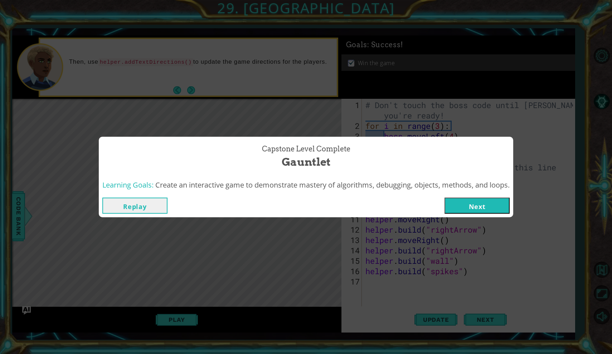
click at [474, 205] on button "Next" at bounding box center [476, 206] width 65 height 16
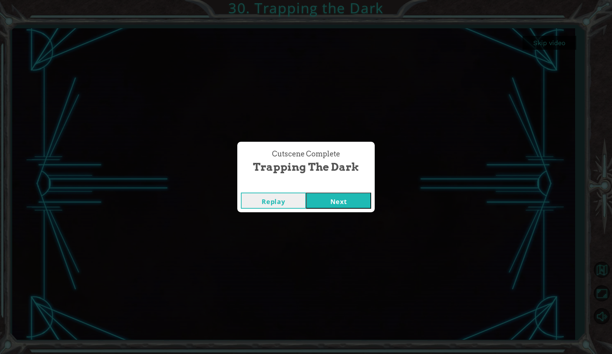
click at [361, 197] on button "Next" at bounding box center [338, 201] width 65 height 16
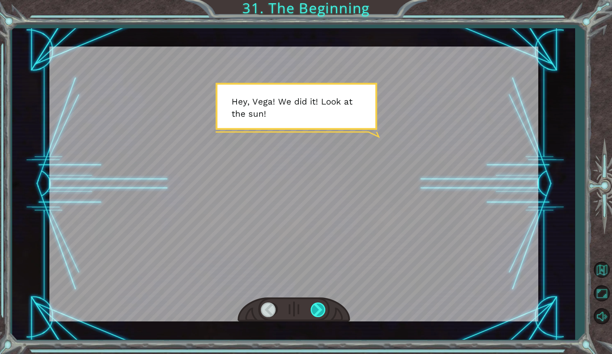
click at [313, 307] on div at bounding box center [319, 309] width 16 height 15
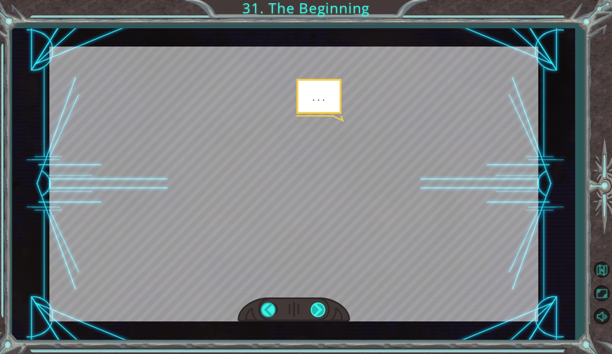
click at [312, 305] on div at bounding box center [319, 309] width 16 height 15
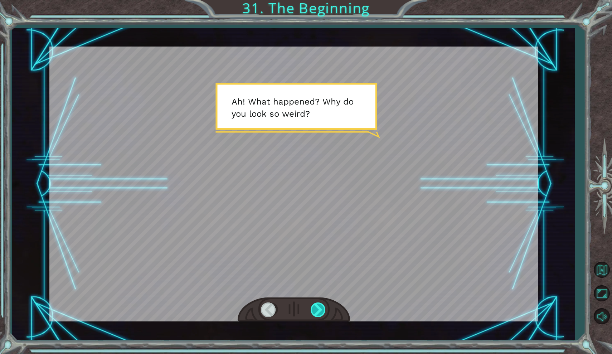
click at [313, 306] on div at bounding box center [319, 309] width 16 height 15
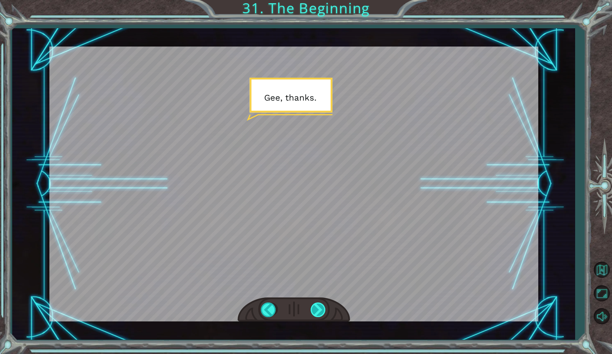
click at [317, 308] on div at bounding box center [319, 309] width 16 height 15
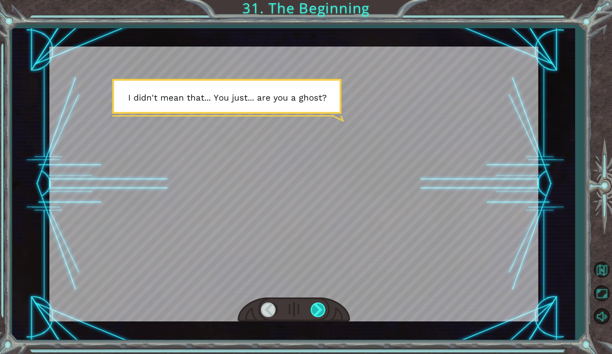
click at [317, 309] on div at bounding box center [319, 309] width 16 height 15
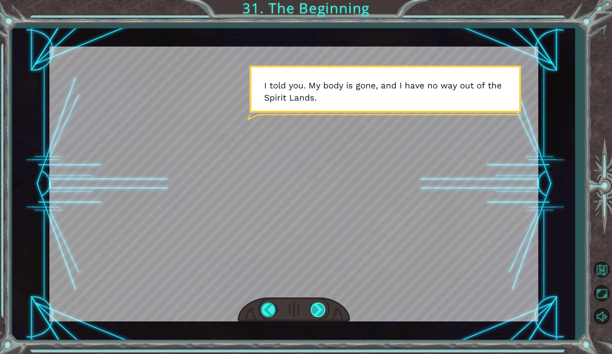
click at [317, 309] on div at bounding box center [319, 309] width 16 height 15
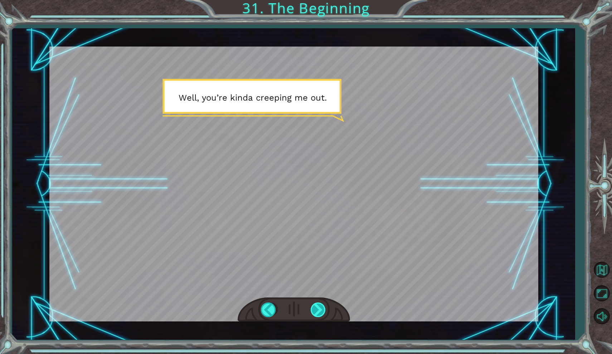
click at [320, 304] on div at bounding box center [319, 309] width 16 height 15
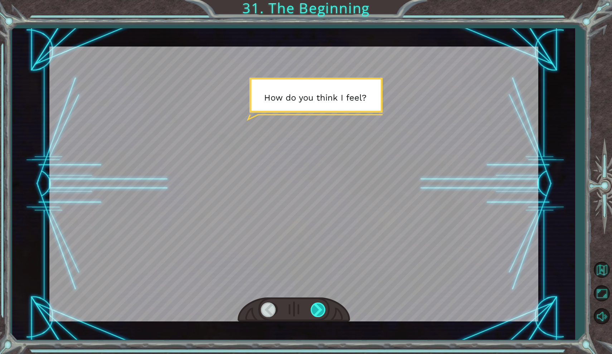
click at [320, 303] on div at bounding box center [319, 309] width 16 height 15
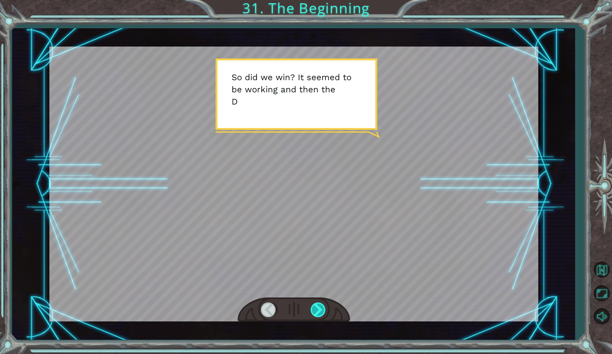
click at [320, 305] on div at bounding box center [319, 309] width 16 height 15
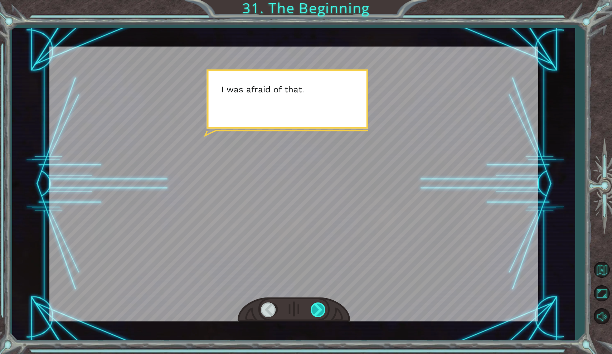
click at [320, 306] on div at bounding box center [319, 309] width 16 height 15
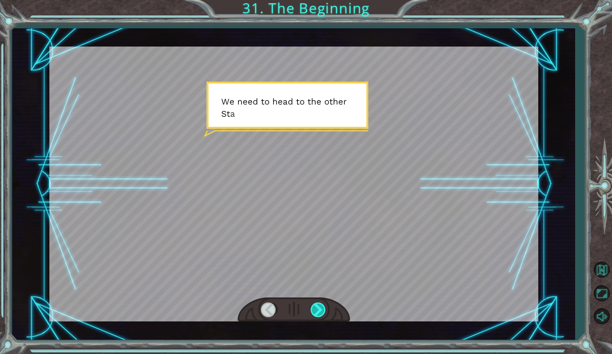
click at [320, 307] on div at bounding box center [319, 309] width 16 height 15
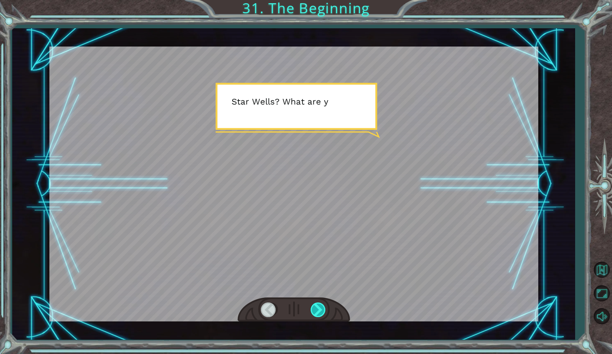
click at [321, 308] on div at bounding box center [319, 309] width 16 height 15
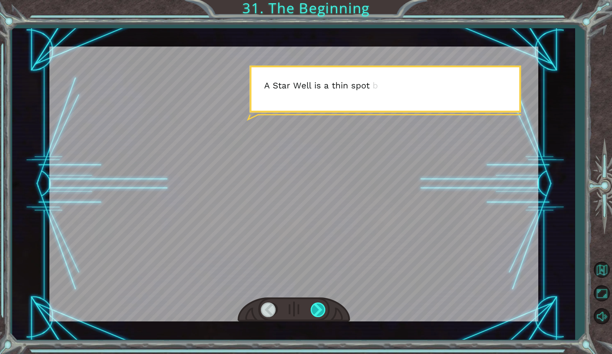
click at [322, 309] on div at bounding box center [319, 309] width 16 height 15
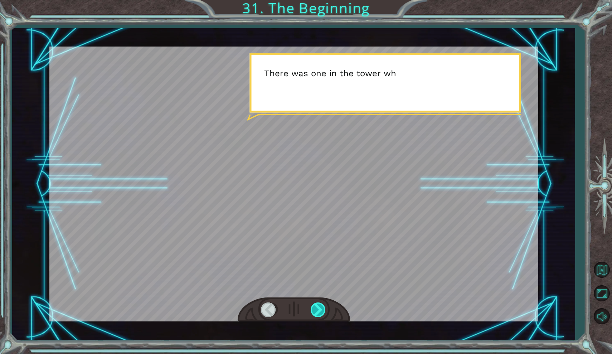
click at [322, 310] on div at bounding box center [319, 309] width 16 height 15
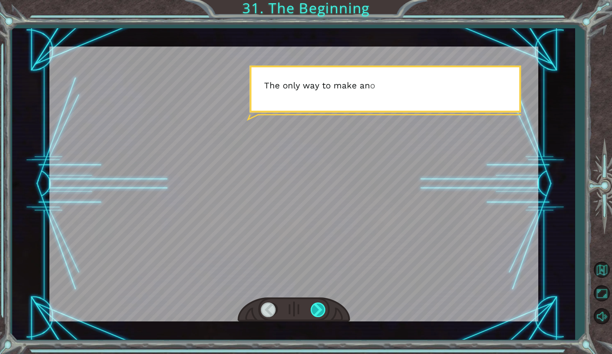
click at [322, 310] on div at bounding box center [319, 309] width 16 height 15
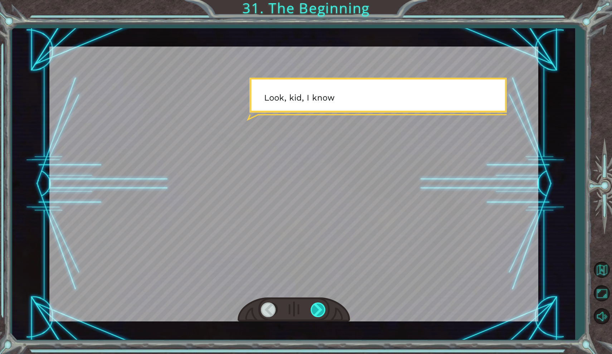
click at [322, 311] on div at bounding box center [319, 309] width 16 height 15
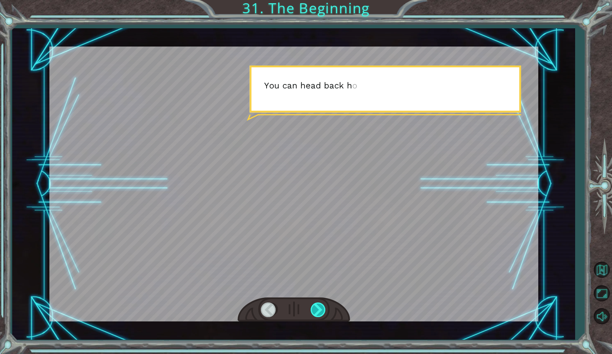
click at [322, 311] on div at bounding box center [319, 309] width 16 height 15
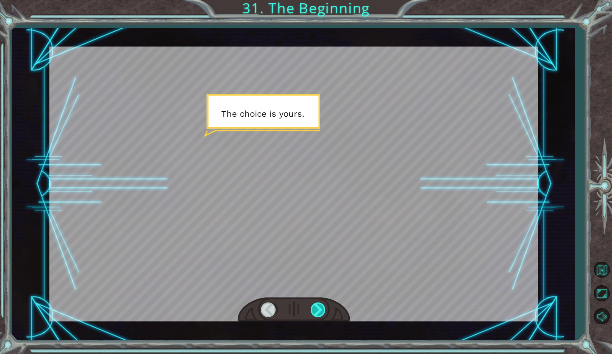
click at [323, 312] on div at bounding box center [319, 309] width 16 height 15
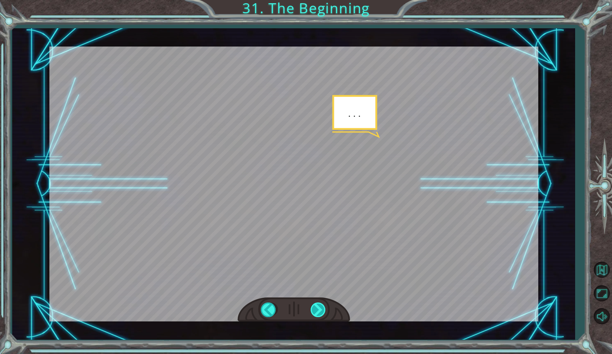
click at [323, 313] on div at bounding box center [319, 309] width 16 height 15
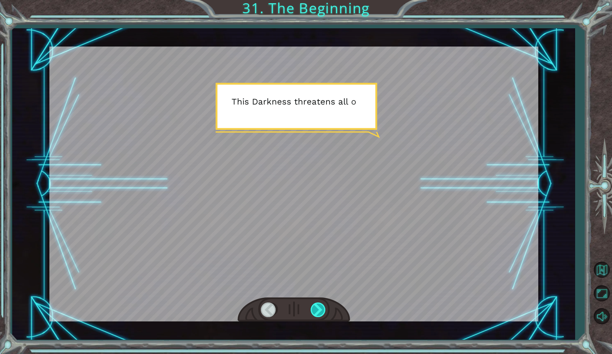
click at [323, 313] on div at bounding box center [319, 309] width 16 height 15
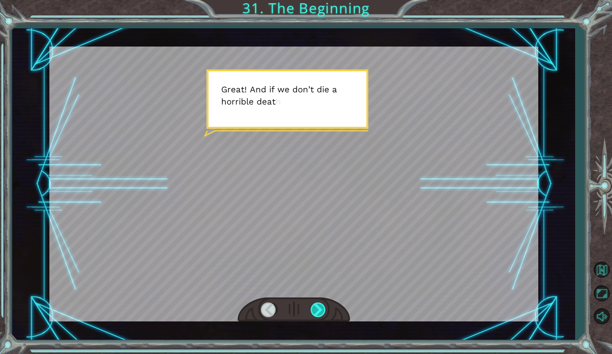
click at [324, 315] on div at bounding box center [319, 309] width 16 height 15
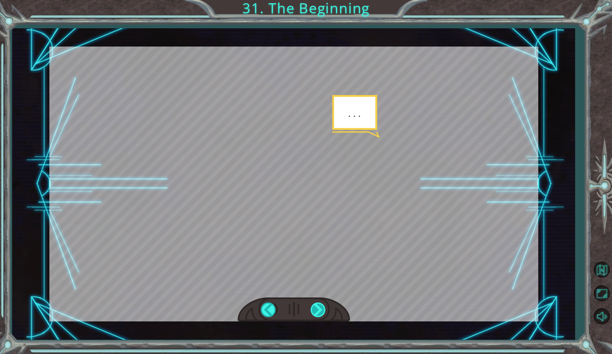
click at [324, 315] on div at bounding box center [319, 309] width 16 height 15
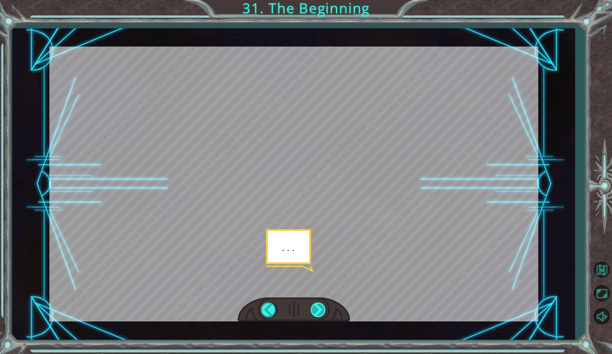
click at [322, 313] on div at bounding box center [319, 309] width 16 height 15
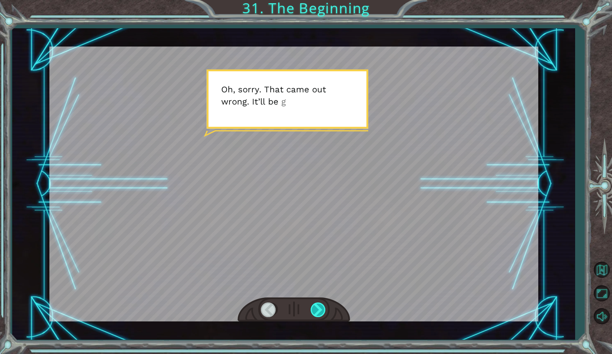
click at [321, 313] on div at bounding box center [319, 309] width 16 height 15
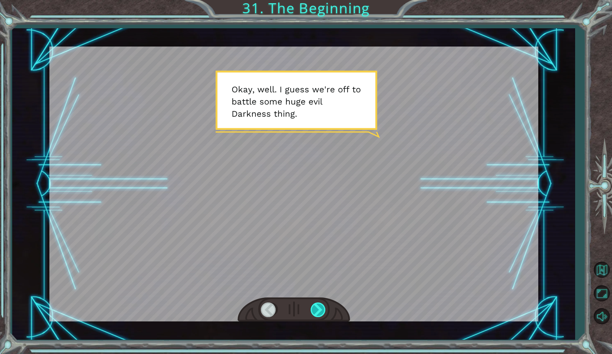
click at [315, 312] on div at bounding box center [319, 309] width 16 height 15
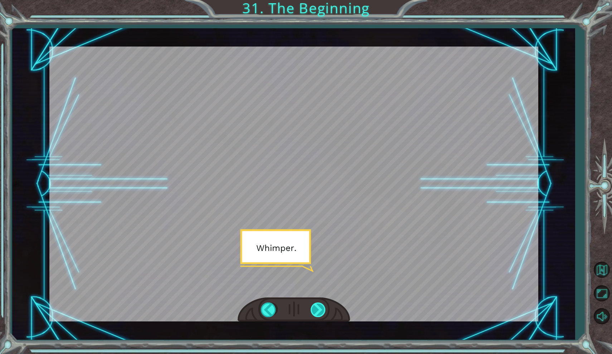
click at [316, 309] on div at bounding box center [319, 309] width 16 height 15
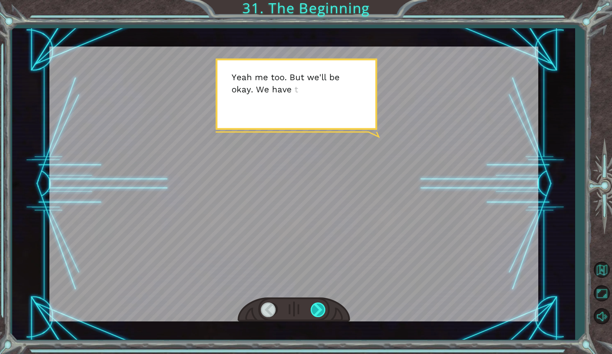
click at [316, 306] on div at bounding box center [319, 309] width 16 height 15
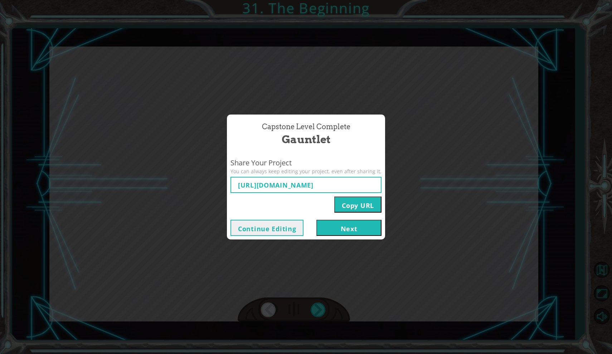
type input "[URL][DOMAIN_NAME]"
click at [352, 223] on button "Next" at bounding box center [348, 228] width 65 height 16
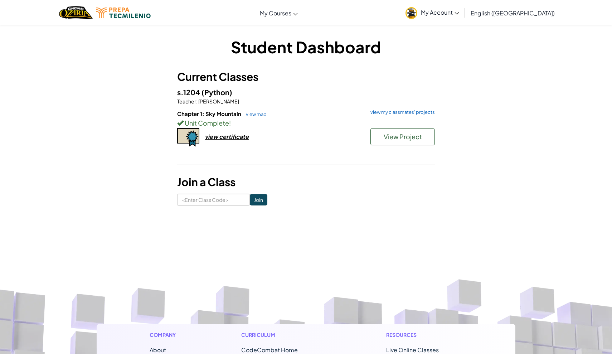
click at [402, 131] on button "View Project" at bounding box center [402, 136] width 64 height 17
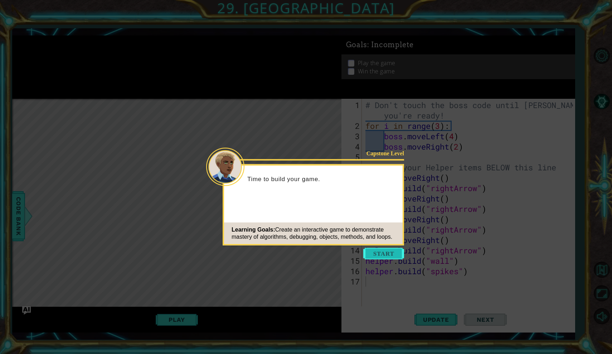
click at [383, 254] on button "Start" at bounding box center [383, 253] width 41 height 11
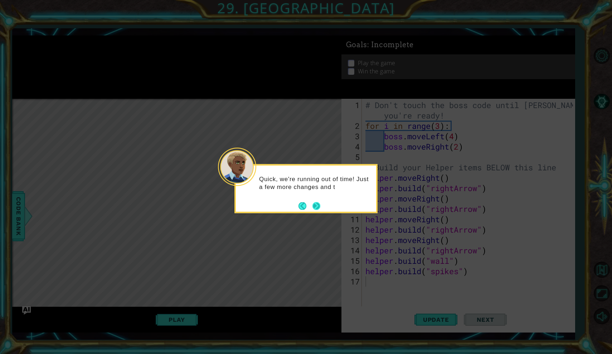
click at [318, 205] on button "Next" at bounding box center [316, 206] width 8 height 8
click at [318, 205] on button "Next" at bounding box center [316, 205] width 8 height 8
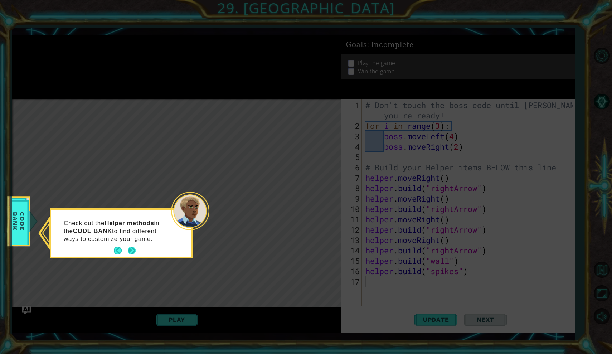
click at [128, 248] on button "Next" at bounding box center [132, 251] width 8 height 8
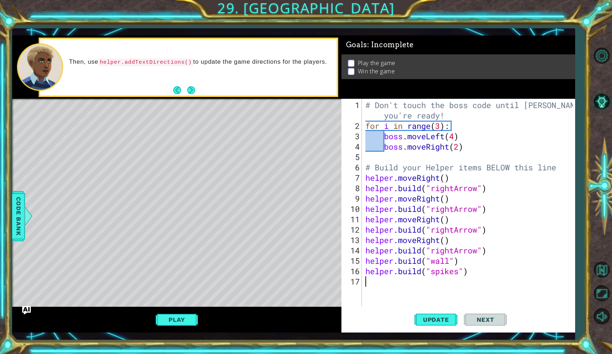
click at [442, 125] on div "# Don't touch the boss code until [PERSON_NAME] says you're ready! for i in ran…" at bounding box center [470, 219] width 213 height 239
click at [465, 131] on div "# Don't touch the boss code until [PERSON_NAME] says you're ready! for i in ran…" at bounding box center [470, 219] width 213 height 239
click at [469, 124] on div "# Don't touch the boss code until [PERSON_NAME] says you're ready! for i in ran…" at bounding box center [470, 219] width 213 height 239
type textarea "for i in range(200):"
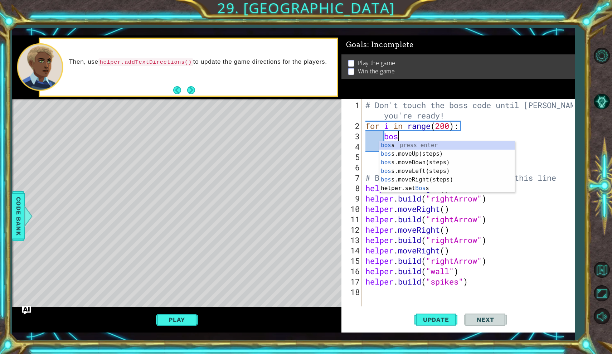
scroll to position [0, 1]
type textarea "boss"
click at [433, 154] on div "boss press enter boss .moveUp(steps) press enter boss .moveDown(steps) press en…" at bounding box center [446, 175] width 135 height 69
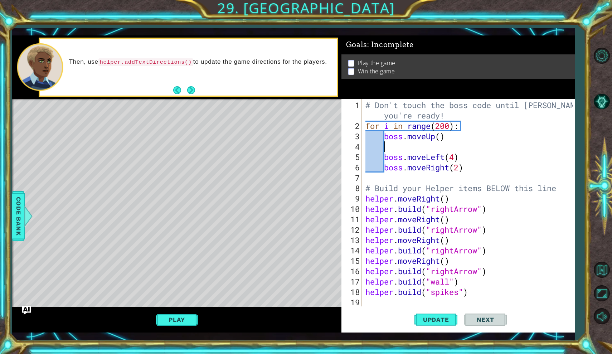
scroll to position [0, 0]
click at [443, 135] on div "# Don't touch the boss code until [PERSON_NAME] says you're ready! for i in ran…" at bounding box center [470, 219] width 213 height 239
click at [441, 135] on div "# Don't touch the boss code until [PERSON_NAME] says you're ready! for i in ran…" at bounding box center [470, 219] width 213 height 239
type textarea "boss.moveUp(4)"
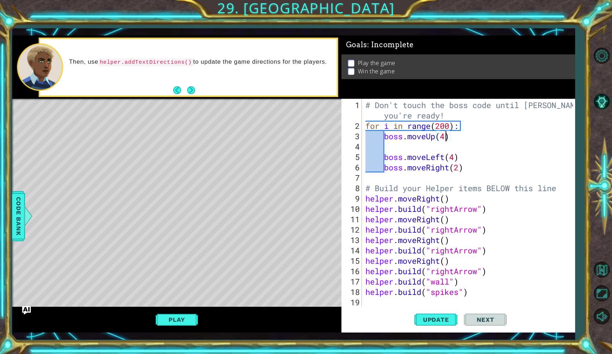
click at [434, 149] on div "# Don't touch the boss code until [PERSON_NAME] says you're ready! for i in ran…" at bounding box center [470, 219] width 213 height 239
click at [377, 140] on div "# Don't touch the boss code until [PERSON_NAME] says you're ready! for i in ran…" at bounding box center [470, 219] width 213 height 239
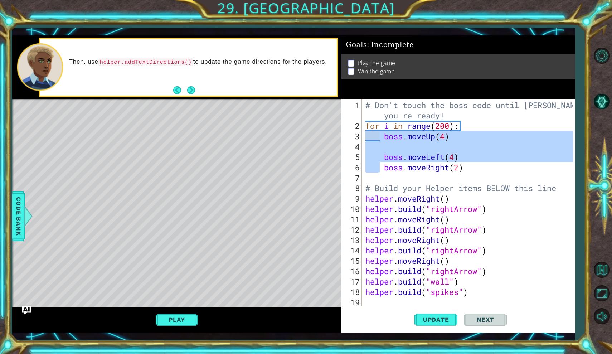
drag, startPoint x: 381, startPoint y: 139, endPoint x: 379, endPoint y: 164, distance: 25.1
click at [380, 164] on div "# Don't touch the boss code until [PERSON_NAME] says you're ready! for i in ran…" at bounding box center [470, 219] width 213 height 239
click at [387, 154] on div "# Don't touch the boss code until [PERSON_NAME] says you're ready! for i in ran…" at bounding box center [470, 219] width 213 height 239
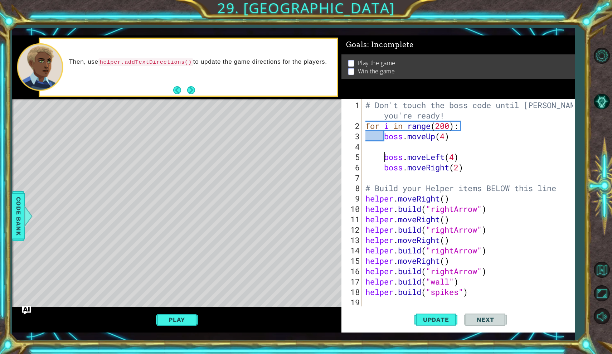
click at [382, 158] on div "# Don't touch the boss code until [PERSON_NAME] says you're ready! for i in ran…" at bounding box center [470, 219] width 213 height 239
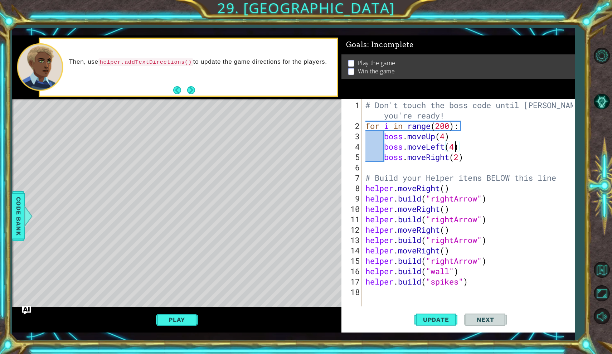
click at [456, 149] on div "# Don't touch the boss code until [PERSON_NAME] says you're ready! for i in ran…" at bounding box center [470, 219] width 213 height 239
click at [471, 152] on div "# Don't touch the boss code until [PERSON_NAME] says you're ready! for i in ran…" at bounding box center [470, 219] width 213 height 239
click at [471, 145] on div "# Don't touch the boss code until [PERSON_NAME] says you're ready! for i in ran…" at bounding box center [470, 219] width 213 height 239
type textarea "boss.moveLeft(3)"
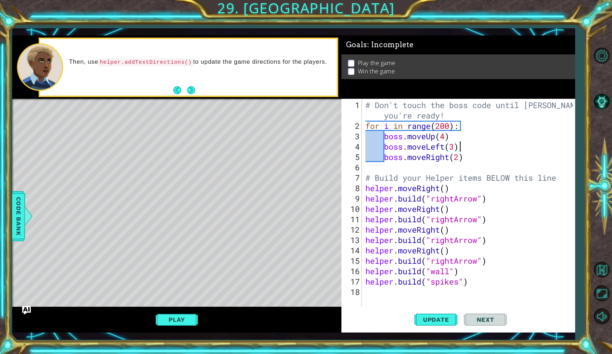
scroll to position [0, 0]
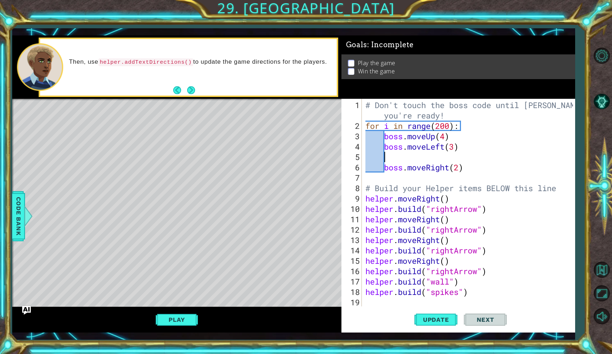
type textarea "b"
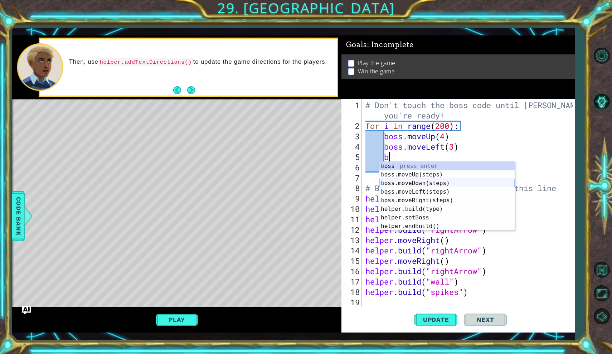
click at [435, 185] on div "b oss press enter b oss.moveUp(steps) press enter b oss.moveDown(steps) press e…" at bounding box center [446, 205] width 135 height 86
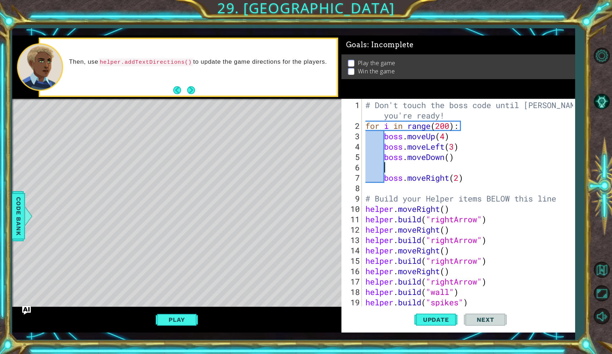
scroll to position [0, 0]
click at [448, 158] on div "# Don't touch the boss code until [PERSON_NAME] says you're ready! for i in ran…" at bounding box center [470, 219] width 213 height 239
click at [384, 175] on div "# Don't touch the boss code until [PERSON_NAME] says you're ready! for i in ran…" at bounding box center [470, 219] width 213 height 239
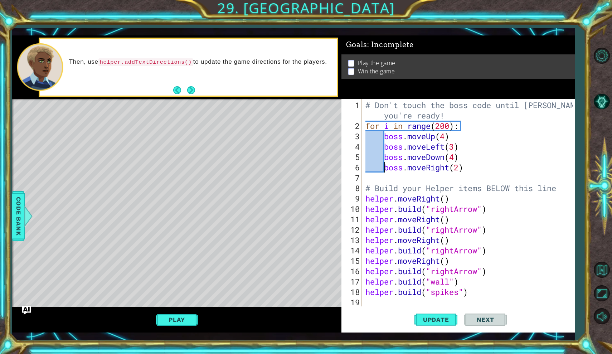
click at [459, 167] on div "# Don't touch the boss code until [PERSON_NAME] says you're ready! for i in ran…" at bounding box center [470, 219] width 213 height 239
type textarea "boss.moveRight(3)"
click at [465, 178] on div "# Don't touch the boss code until [PERSON_NAME] says you're ready! for i in ran…" at bounding box center [470, 219] width 213 height 239
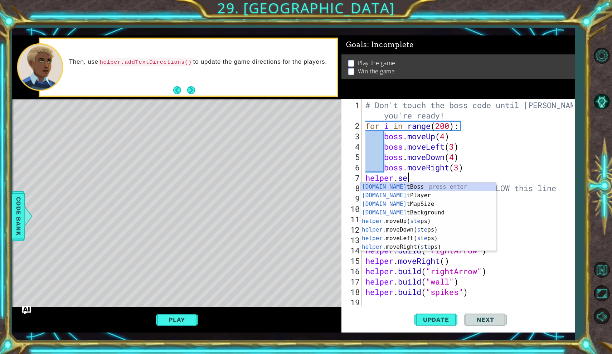
scroll to position [0, 2]
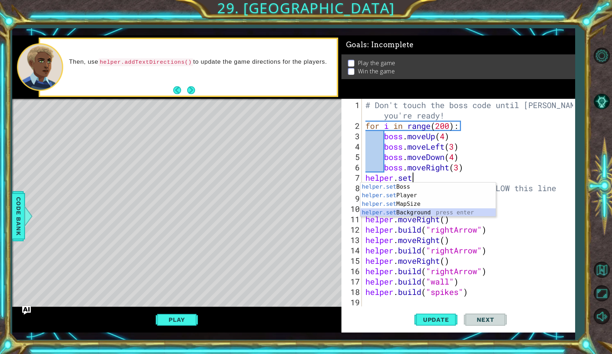
click at [433, 214] on div "helper.set Boss press enter helper.set Player press enter helper.set MapSize pr…" at bounding box center [427, 209] width 135 height 52
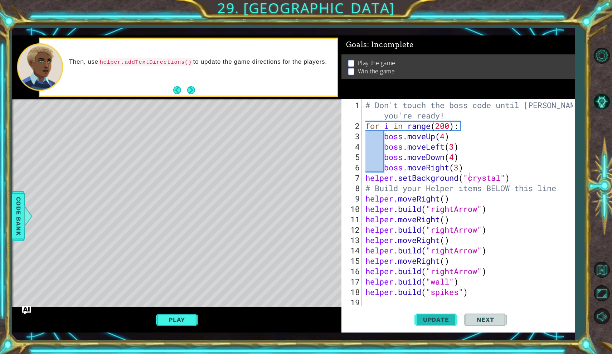
click at [446, 321] on span "Update" at bounding box center [436, 319] width 40 height 7
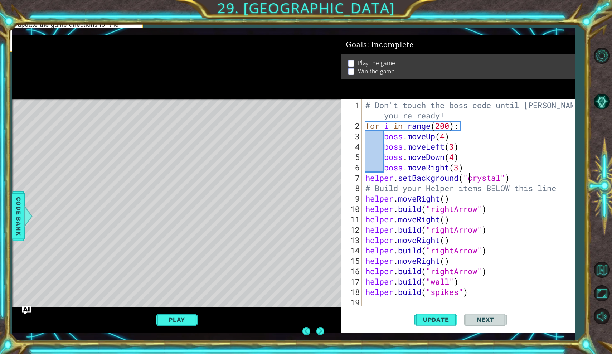
scroll to position [0, 0]
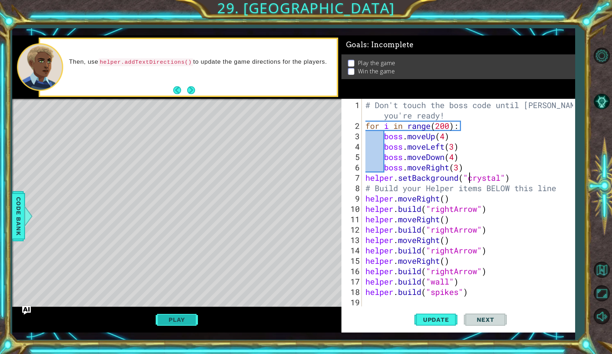
click at [182, 321] on button "Play" at bounding box center [177, 320] width 42 height 14
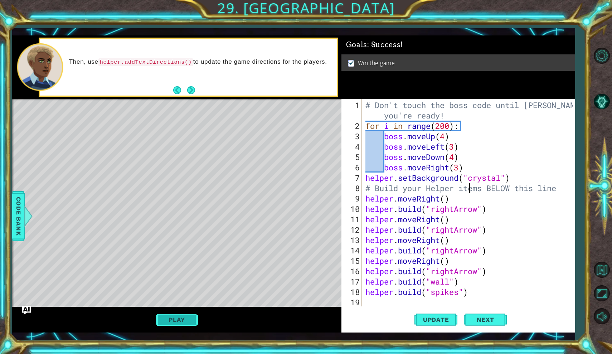
scroll to position [0, 4]
type textarea "helper.moveRight()"
click at [463, 314] on div "Update Next" at bounding box center [461, 319] width 234 height 23
click at [471, 315] on button "Next" at bounding box center [485, 319] width 43 height 23
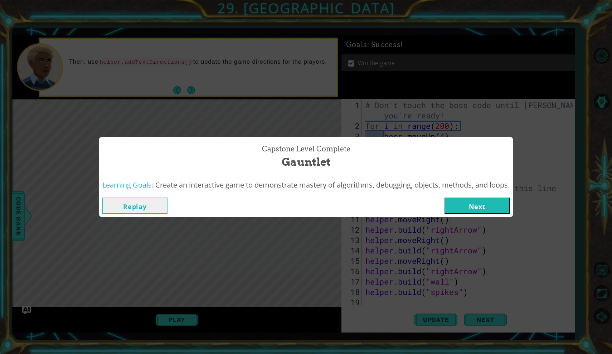
click at [489, 204] on button "Next" at bounding box center [476, 206] width 65 height 16
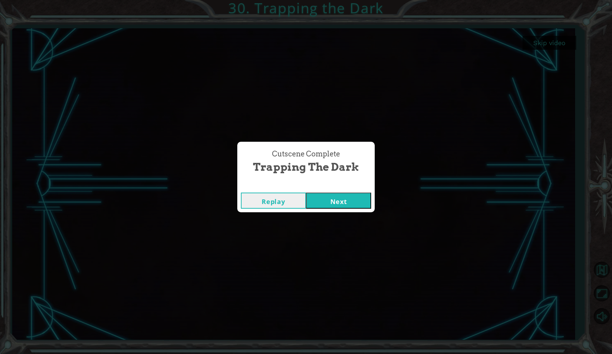
click at [351, 193] on button "Next" at bounding box center [338, 201] width 65 height 16
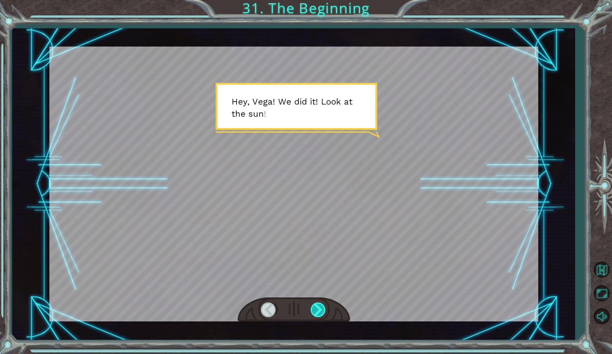
click at [324, 303] on div at bounding box center [319, 309] width 16 height 15
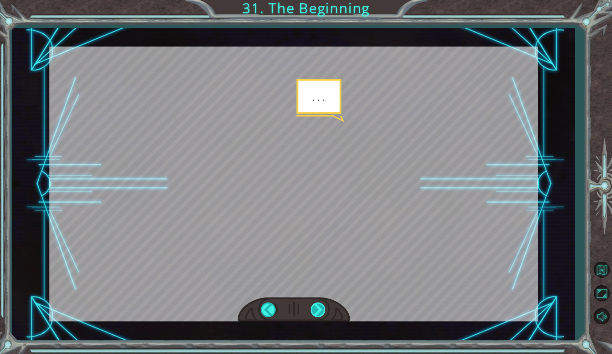
click at [324, 303] on div at bounding box center [319, 309] width 16 height 15
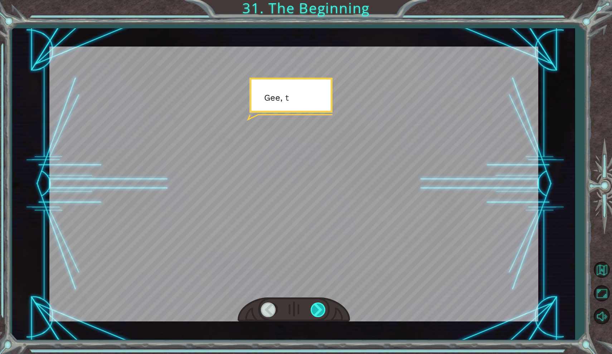
click at [324, 303] on div at bounding box center [319, 309] width 16 height 15
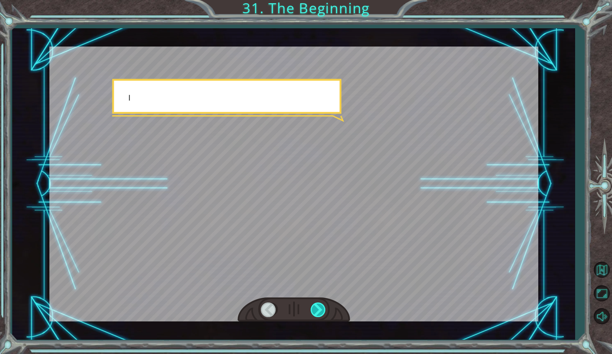
click at [324, 303] on div at bounding box center [319, 309] width 16 height 15
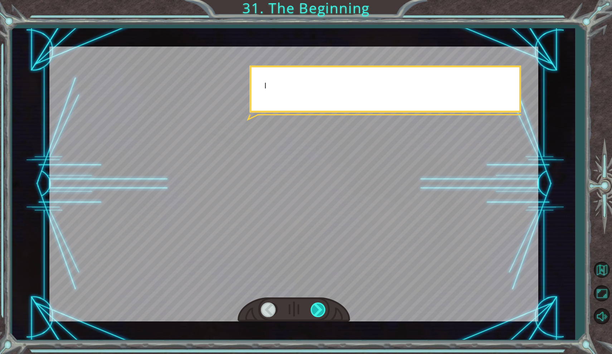
click at [324, 303] on div at bounding box center [319, 309] width 16 height 15
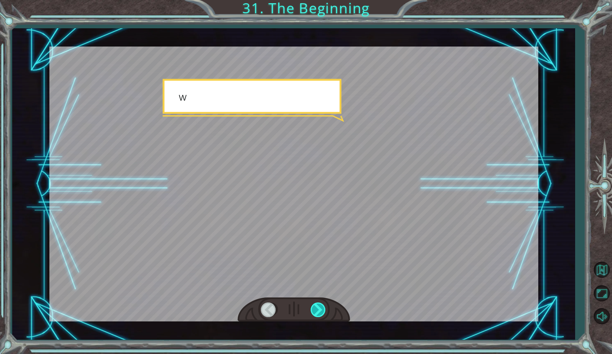
click at [324, 303] on div at bounding box center [319, 309] width 16 height 15
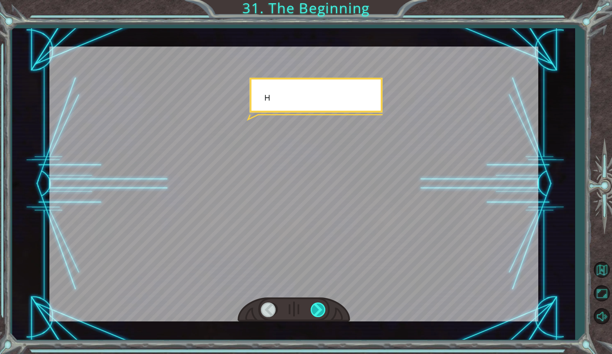
click at [324, 303] on div at bounding box center [319, 309] width 16 height 15
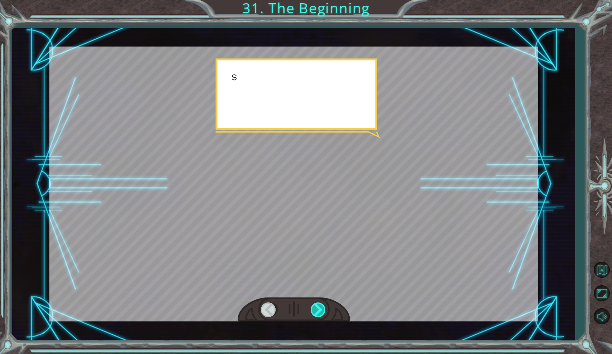
click at [323, 303] on div at bounding box center [319, 309] width 16 height 15
click at [324, 303] on div at bounding box center [319, 309] width 16 height 15
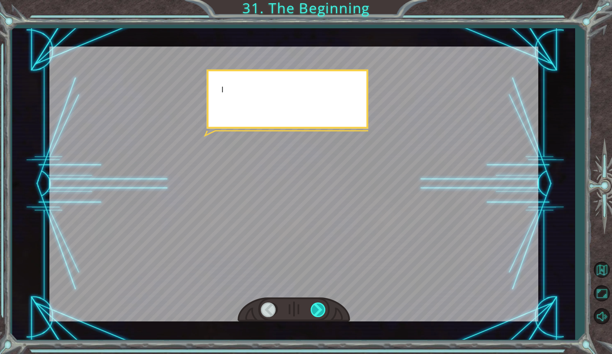
click at [324, 303] on div at bounding box center [319, 309] width 16 height 15
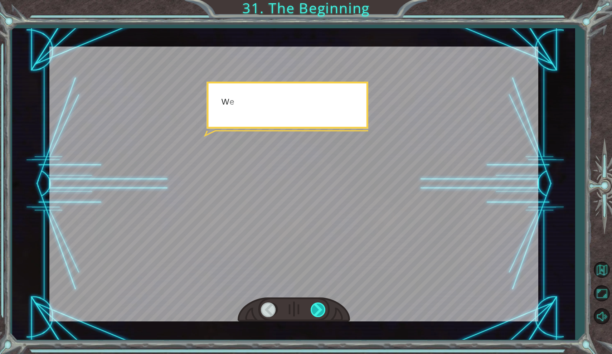
click at [324, 303] on div at bounding box center [319, 309] width 16 height 15
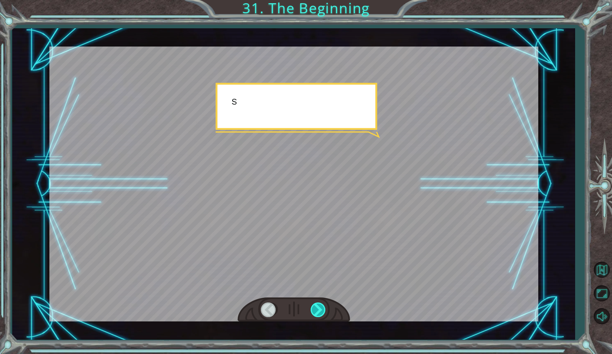
click at [324, 303] on div at bounding box center [319, 309] width 16 height 15
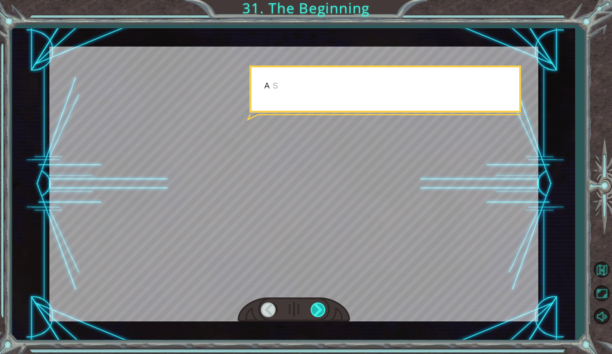
click at [324, 303] on div at bounding box center [319, 309] width 16 height 15
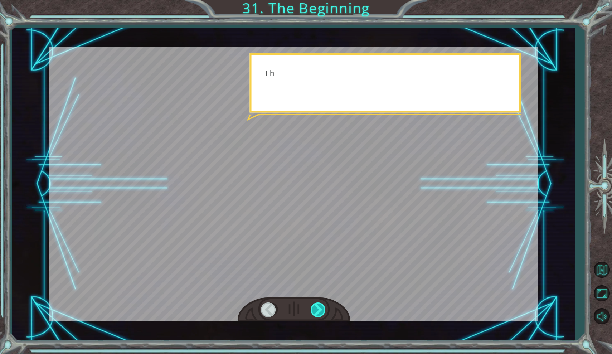
click at [324, 303] on div at bounding box center [319, 309] width 16 height 15
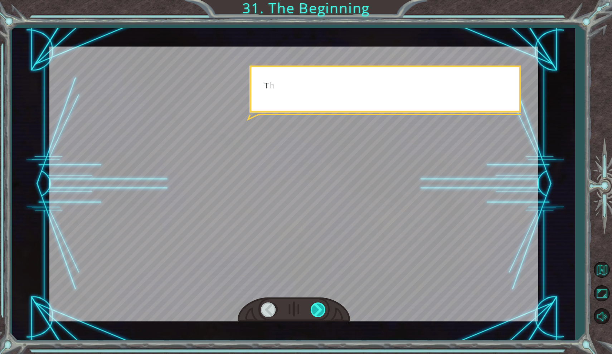
click at [324, 303] on div at bounding box center [319, 309] width 16 height 15
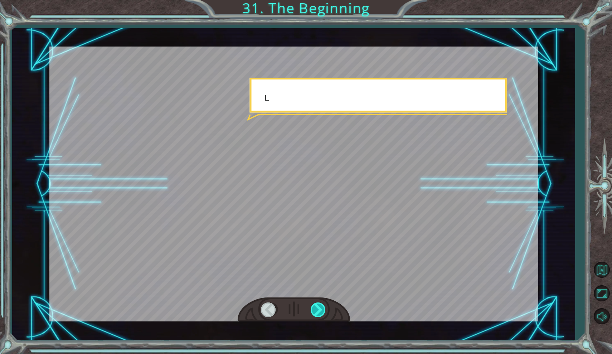
click at [324, 303] on div at bounding box center [319, 309] width 16 height 15
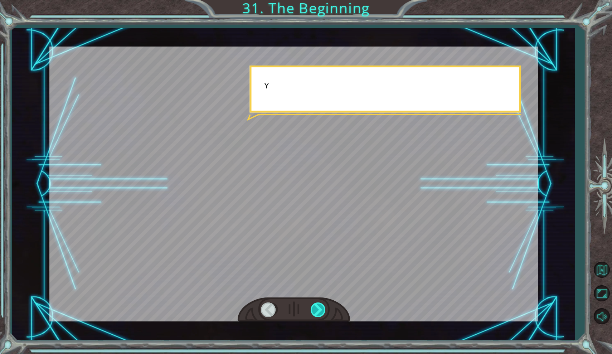
click at [324, 303] on div at bounding box center [319, 309] width 16 height 15
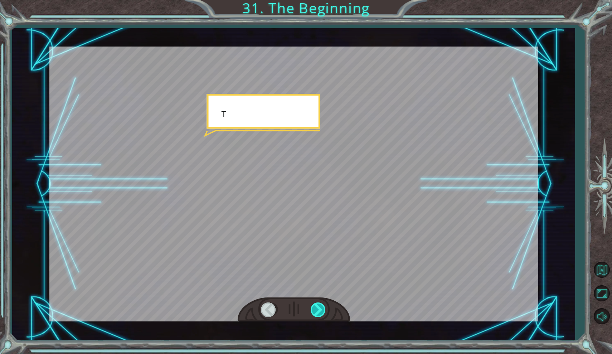
click at [324, 303] on div at bounding box center [319, 309] width 16 height 15
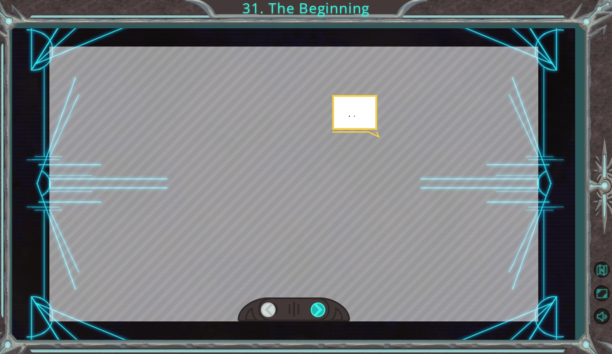
click at [324, 303] on div at bounding box center [319, 309] width 16 height 15
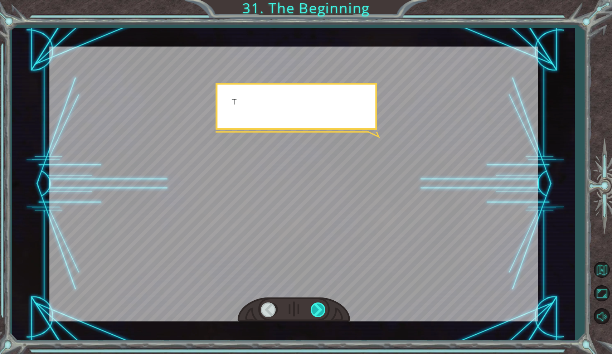
click at [324, 303] on div at bounding box center [319, 309] width 16 height 15
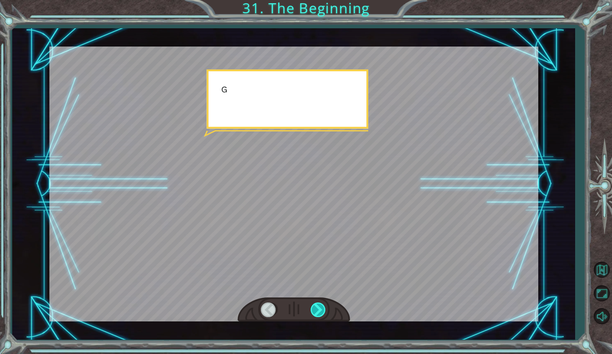
click at [324, 303] on div at bounding box center [319, 309] width 16 height 15
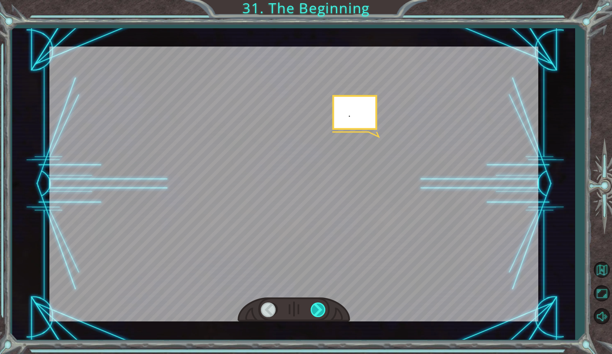
click at [324, 303] on div at bounding box center [319, 309] width 16 height 15
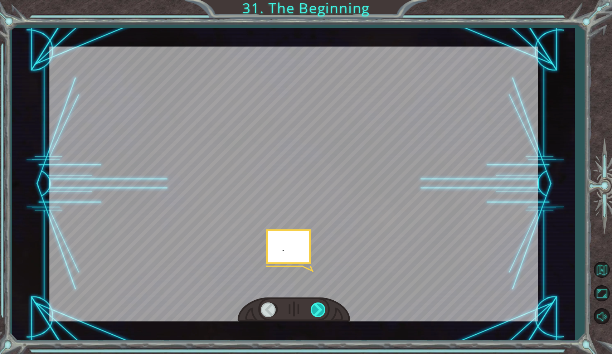
click at [324, 303] on div at bounding box center [319, 309] width 16 height 15
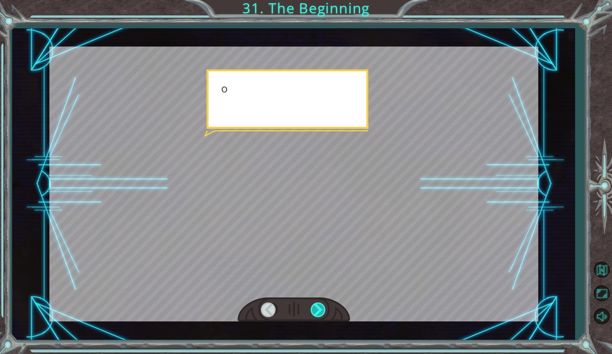
click at [324, 303] on div at bounding box center [319, 309] width 16 height 15
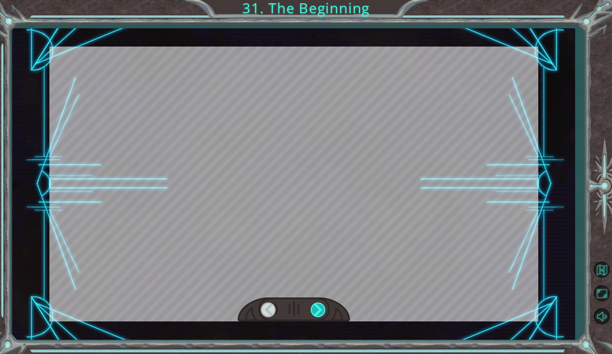
click at [324, 303] on div at bounding box center [319, 309] width 16 height 15
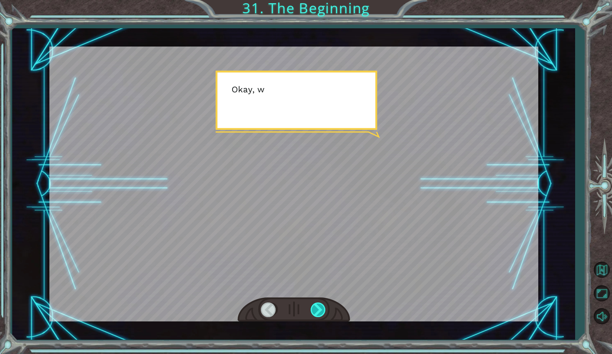
click at [324, 303] on div at bounding box center [319, 309] width 16 height 15
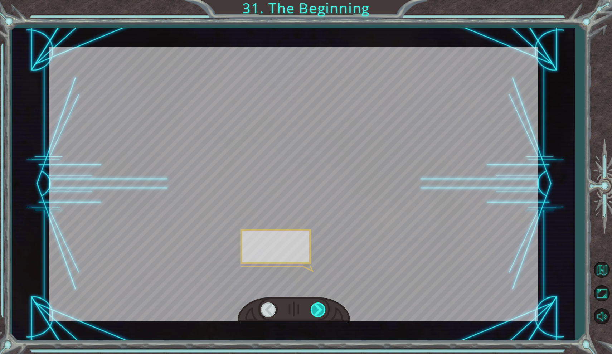
click at [324, 303] on div at bounding box center [319, 309] width 16 height 15
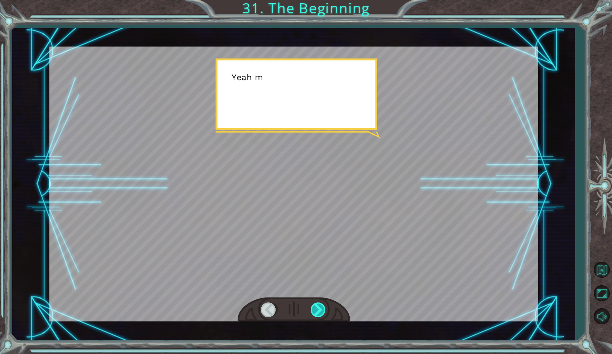
click at [324, 303] on div at bounding box center [319, 309] width 16 height 15
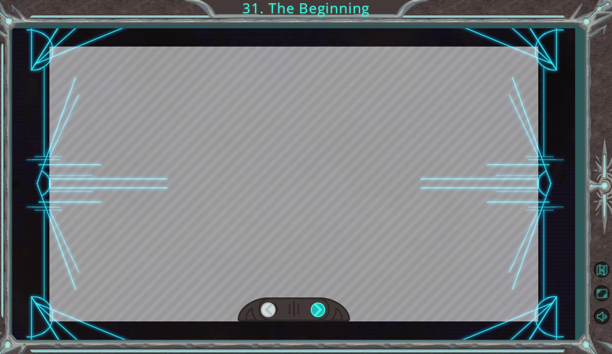
click at [324, 303] on div at bounding box center [319, 309] width 16 height 15
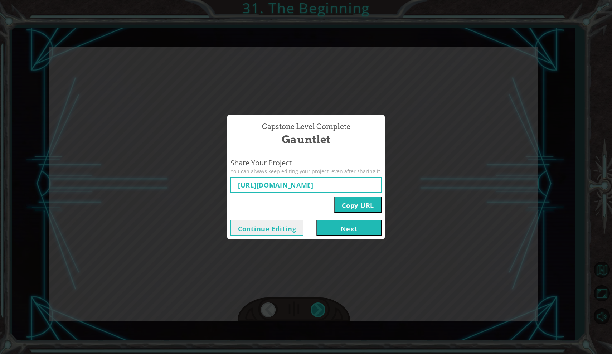
type input "[URL][DOMAIN_NAME]"
click at [335, 222] on button "Next" at bounding box center [348, 228] width 65 height 16
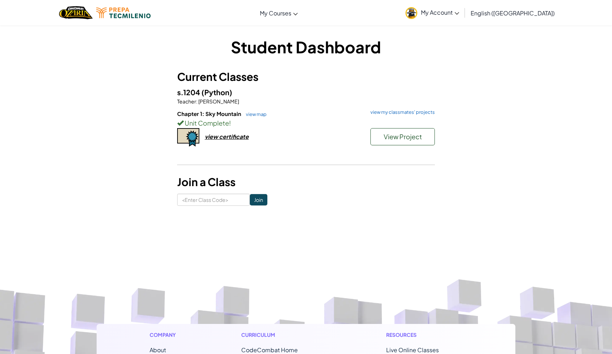
click at [222, 137] on div "view certificate" at bounding box center [227, 137] width 44 height 8
